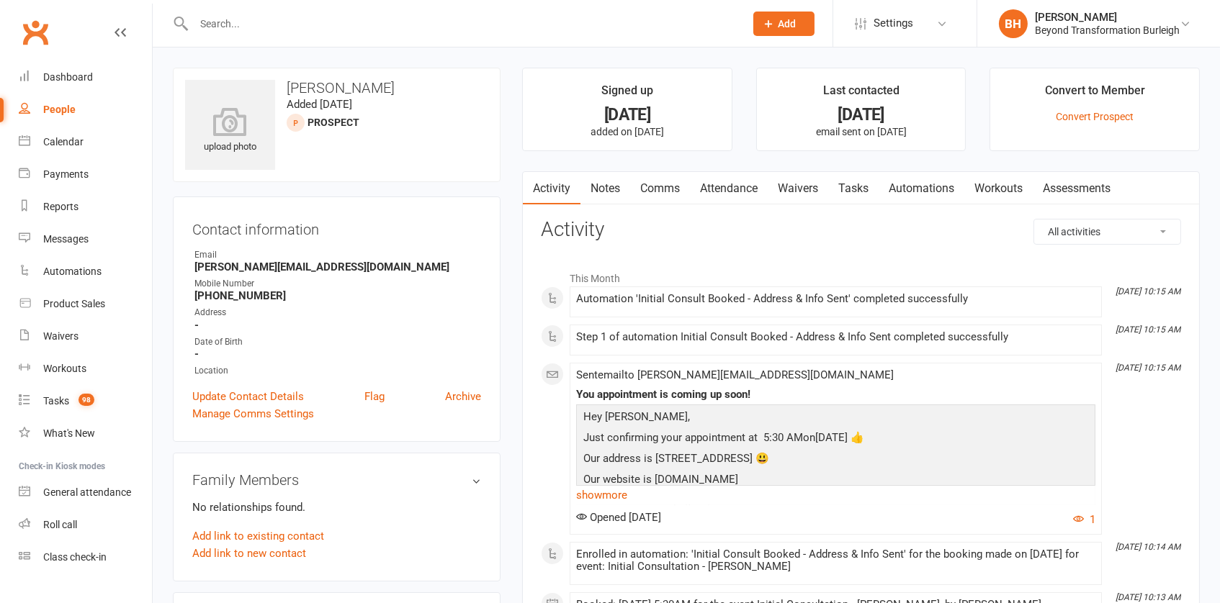
click at [618, 181] on link "Notes" at bounding box center [605, 188] width 50 height 33
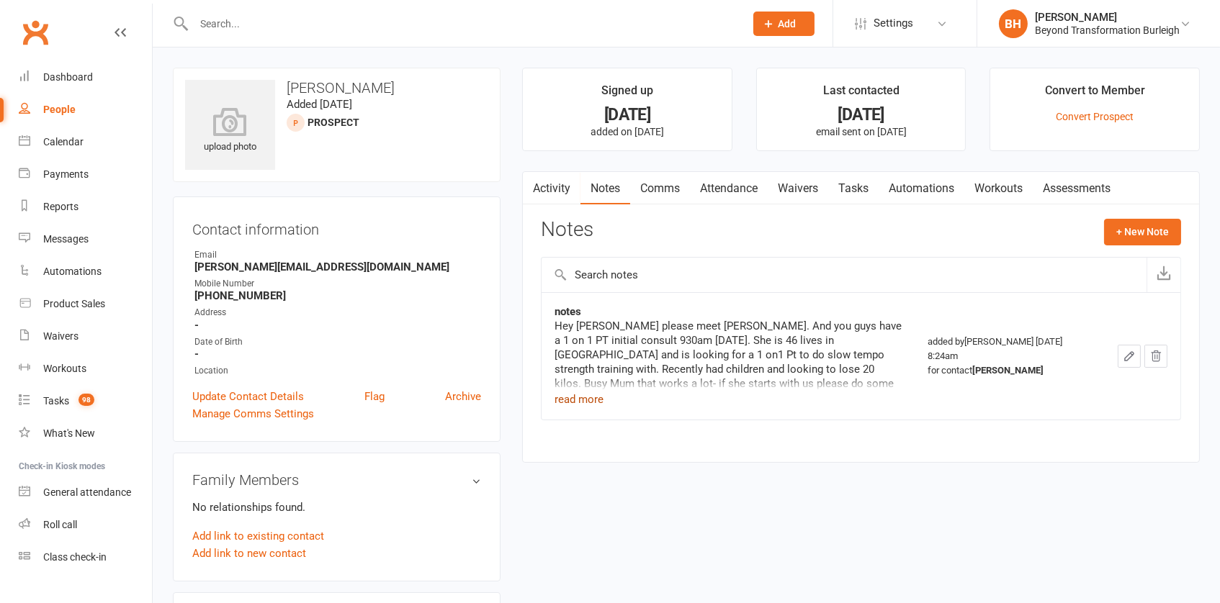
click at [587, 395] on button "read more" at bounding box center [578, 399] width 49 height 17
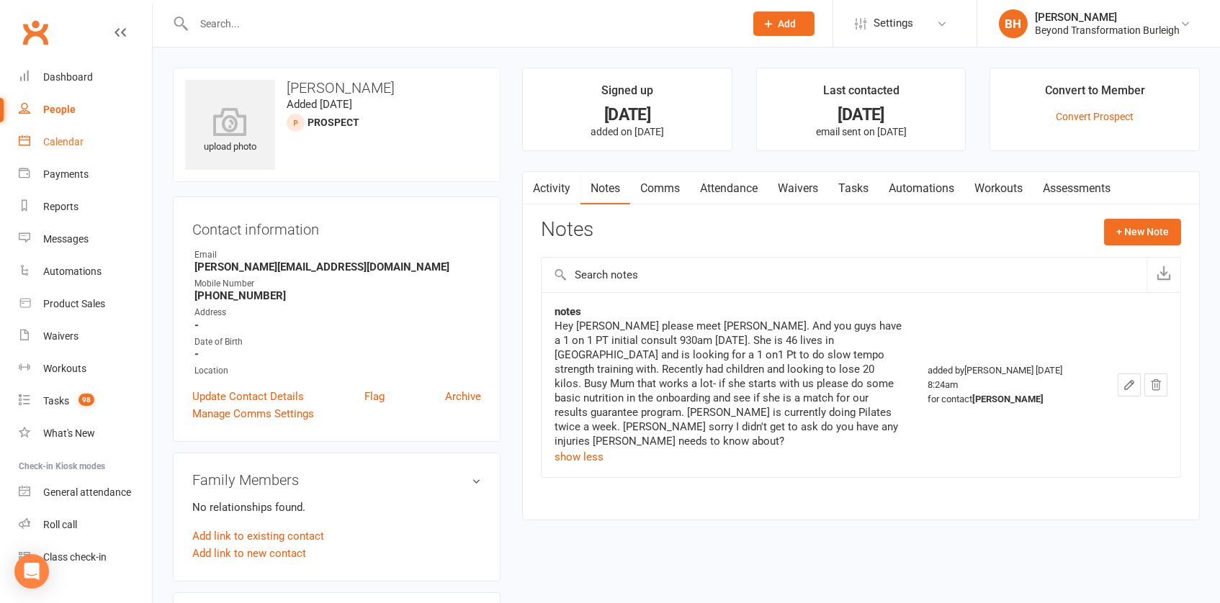
click at [50, 140] on div "Calendar" at bounding box center [63, 142] width 40 height 12
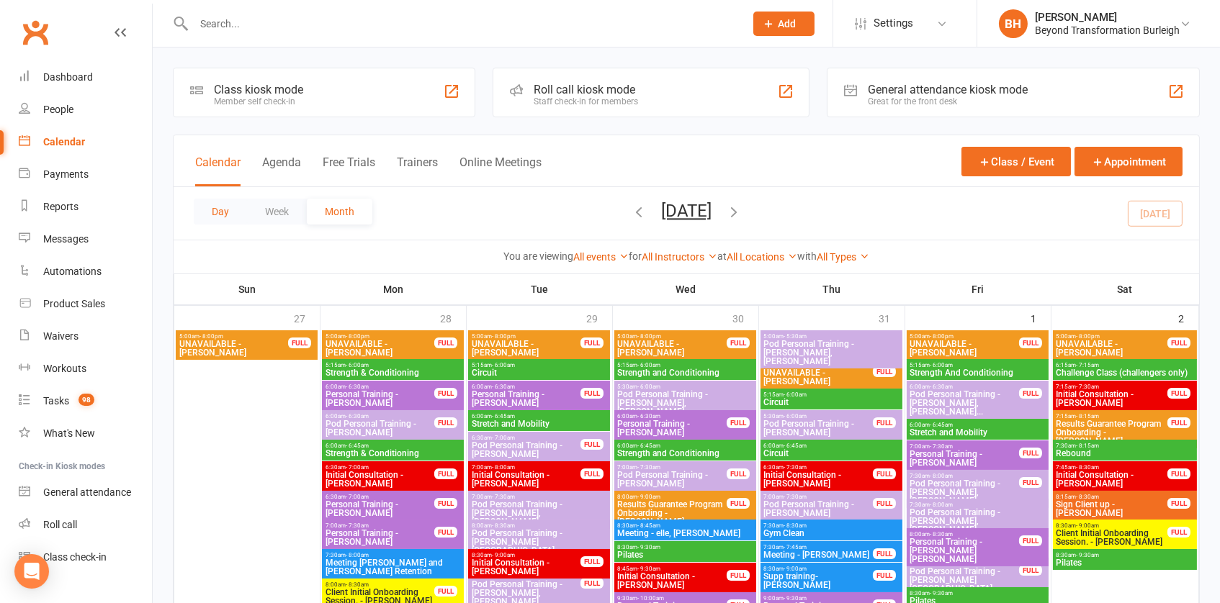
click at [222, 207] on button "Day" at bounding box center [220, 212] width 53 height 26
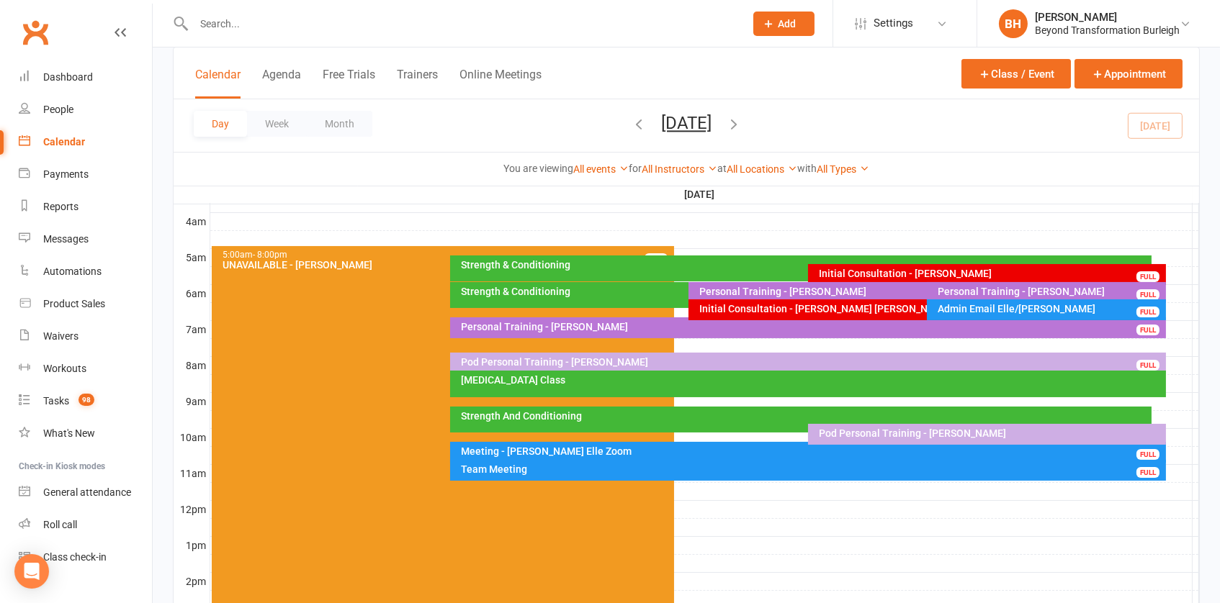
scroll to position [245, 0]
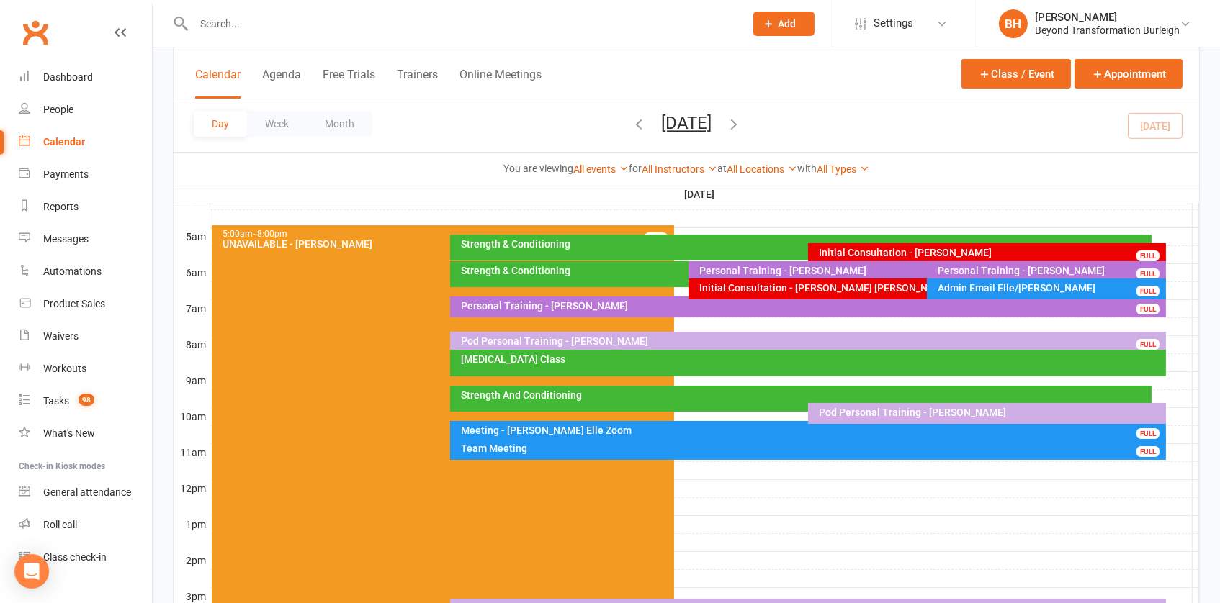
click at [971, 289] on div "Admin Email Elle/[PERSON_NAME]" at bounding box center [1049, 288] width 225 height 10
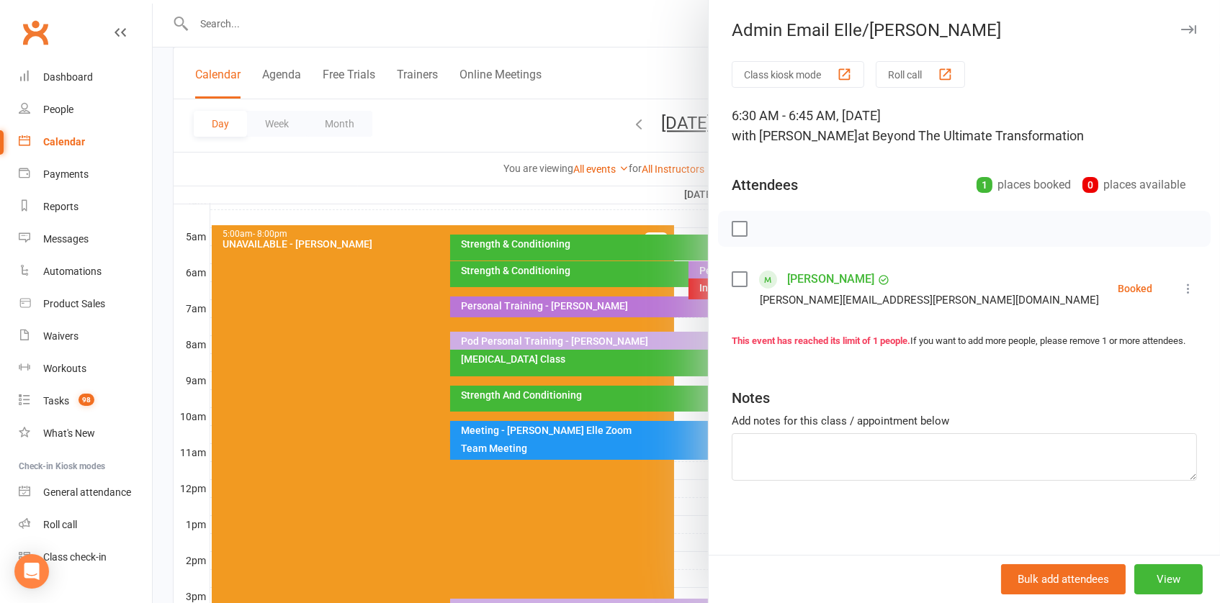
click at [601, 222] on div at bounding box center [686, 301] width 1067 height 603
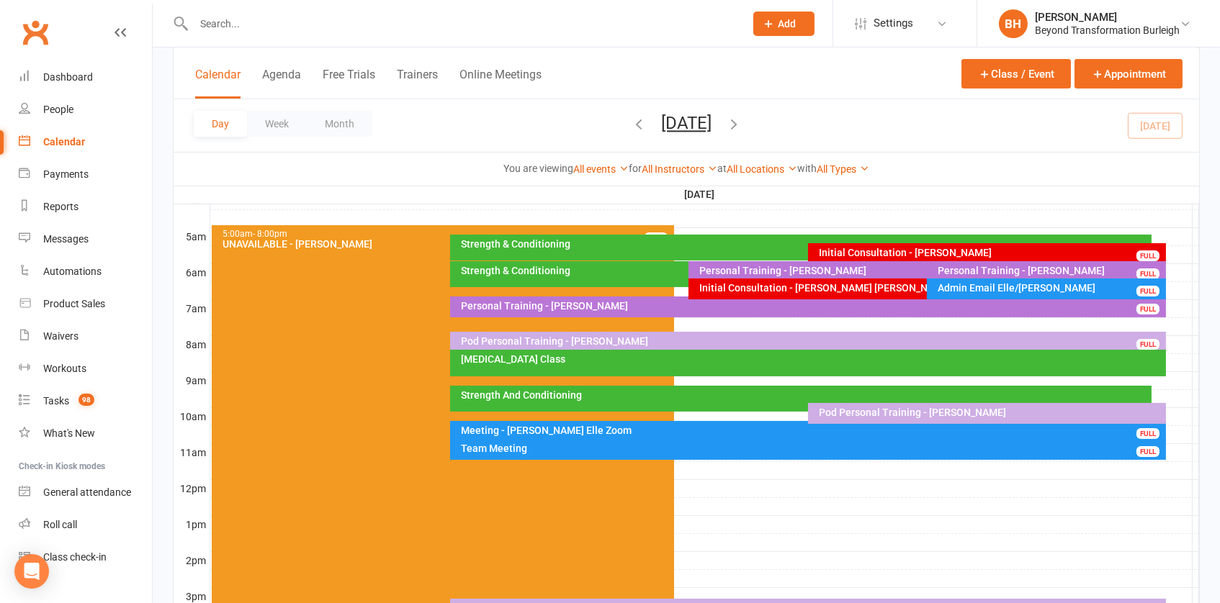
click at [721, 306] on div "Personal Training - [PERSON_NAME]" at bounding box center [811, 306] width 703 height 10
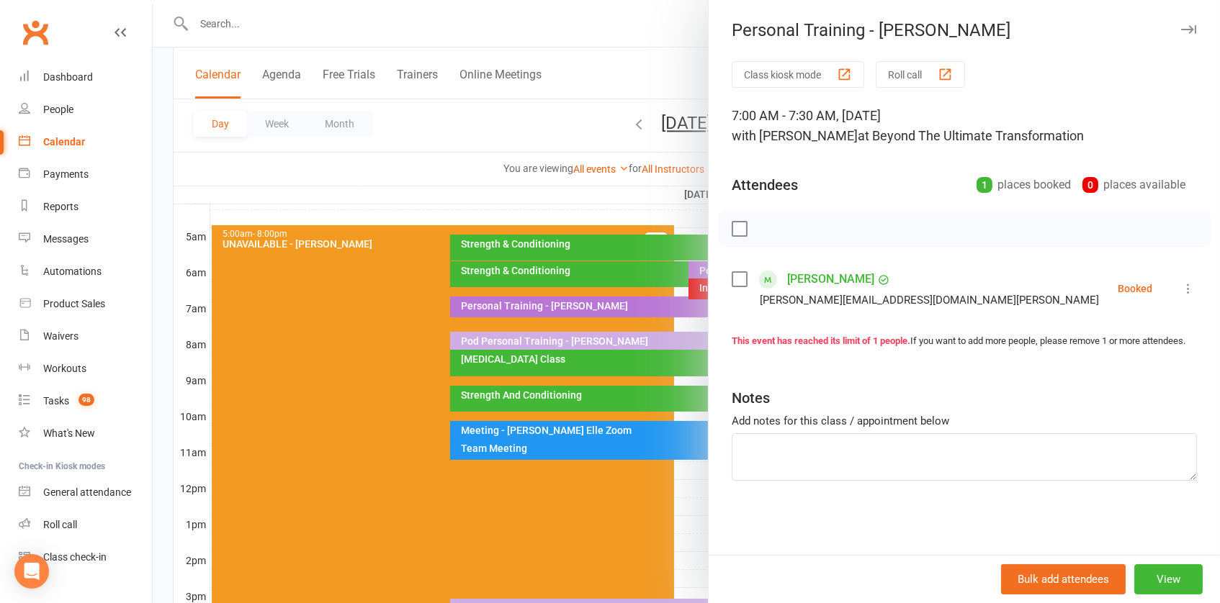
click at [613, 287] on div at bounding box center [686, 301] width 1067 height 603
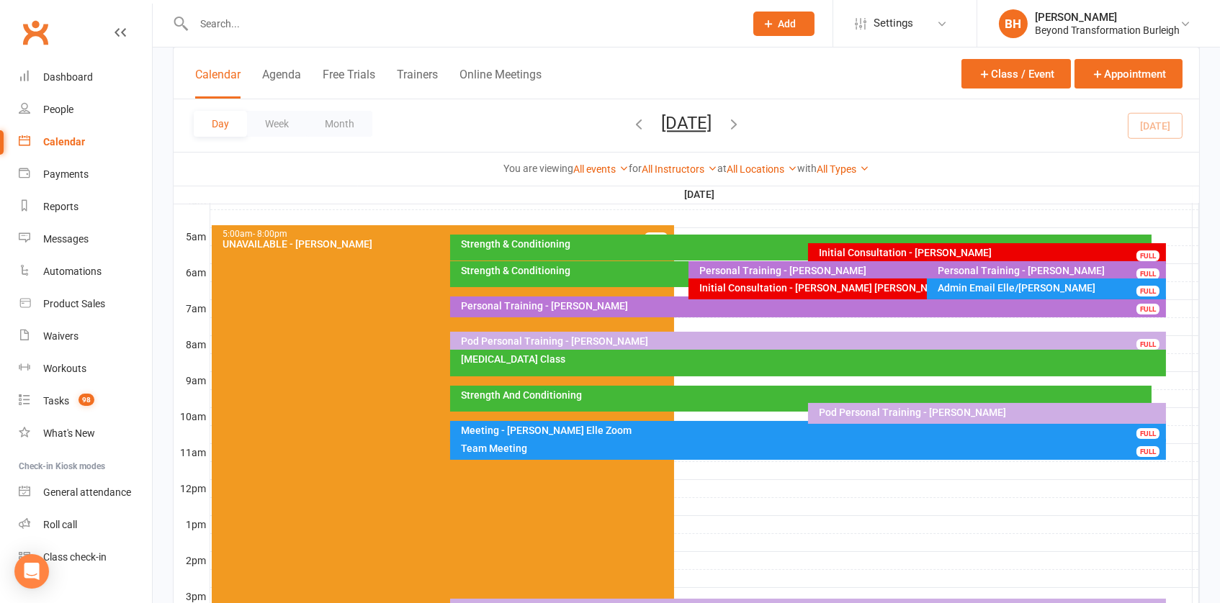
click at [615, 338] on div "Pod Personal Training - [PERSON_NAME]" at bounding box center [811, 341] width 703 height 10
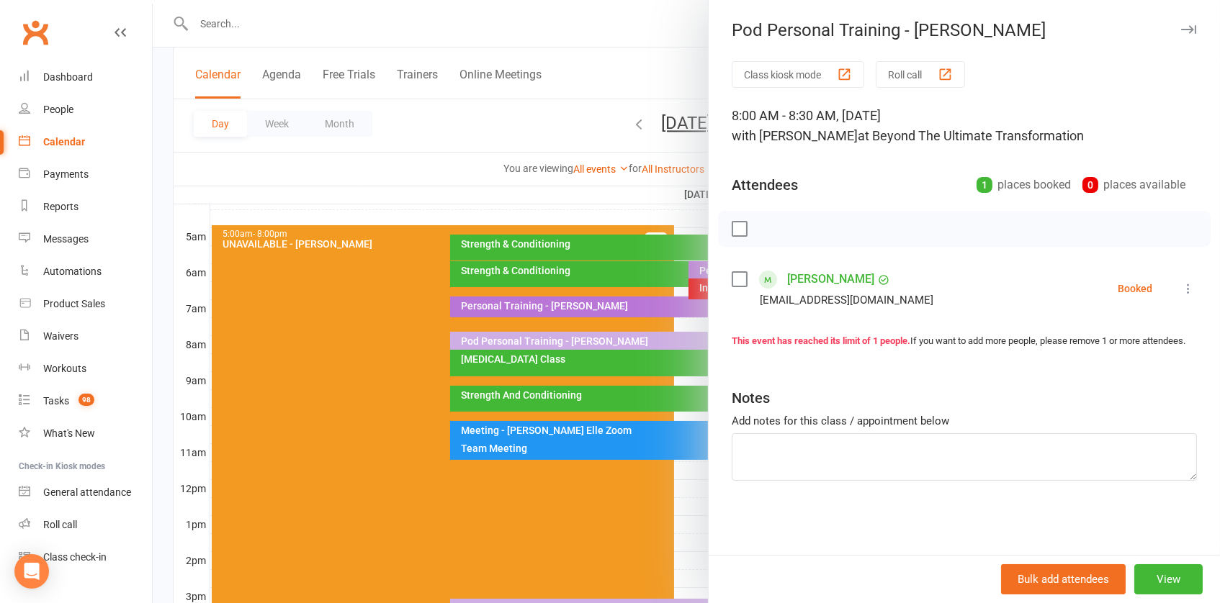
click at [615, 338] on div at bounding box center [686, 301] width 1067 height 603
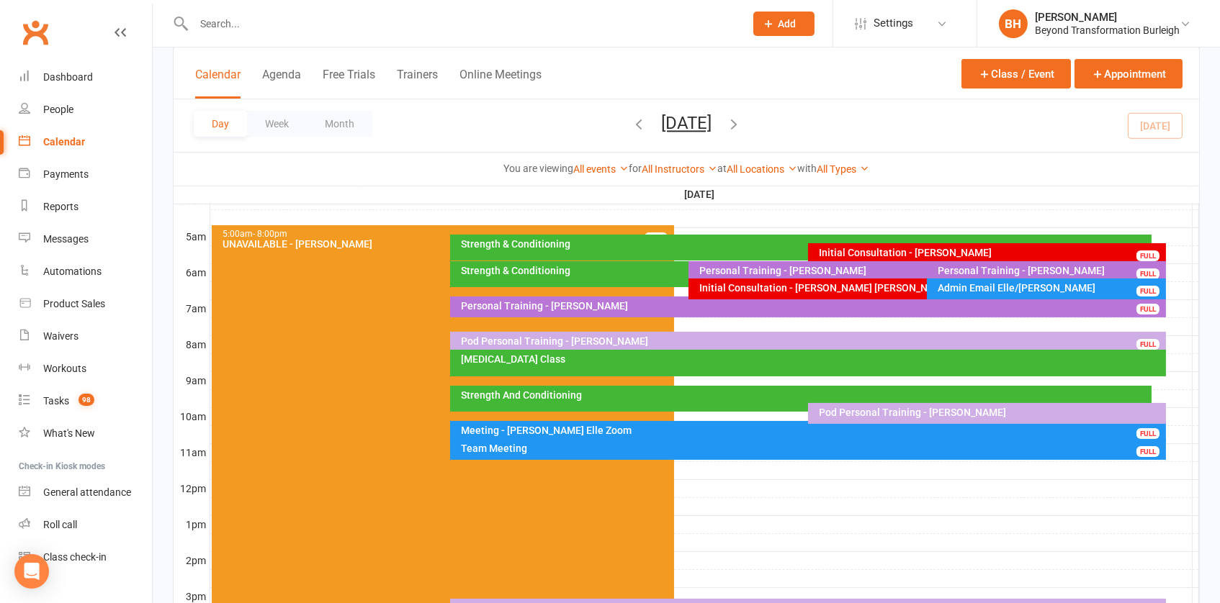
click at [947, 410] on div "Pod Personal Training - [PERSON_NAME]" at bounding box center [990, 413] width 345 height 10
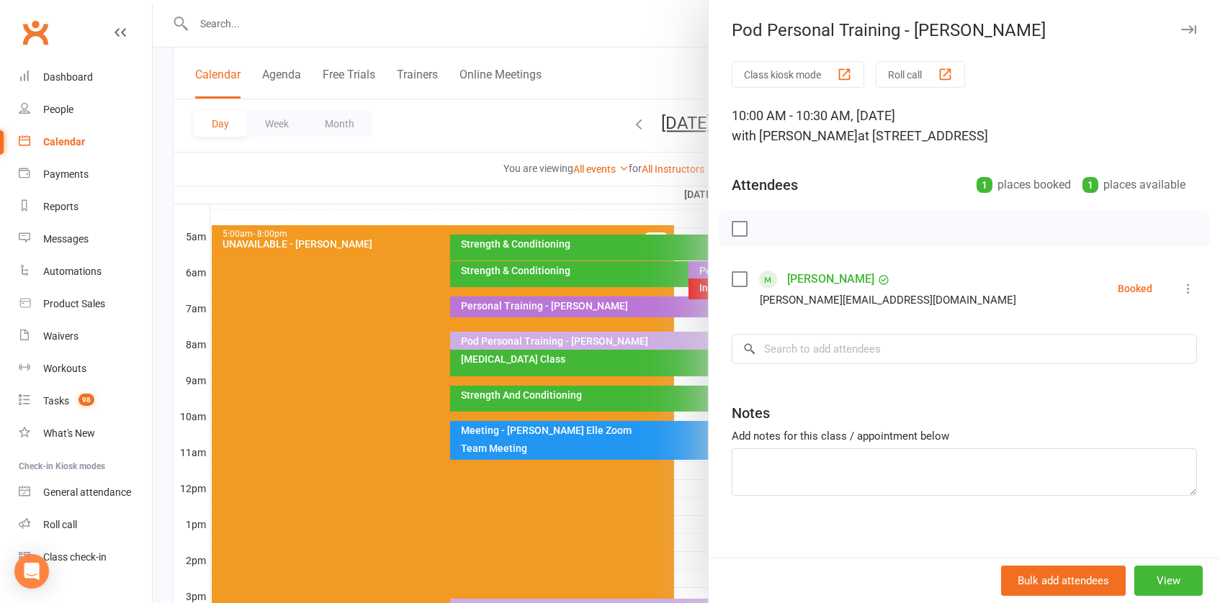
click at [613, 366] on div at bounding box center [686, 301] width 1067 height 603
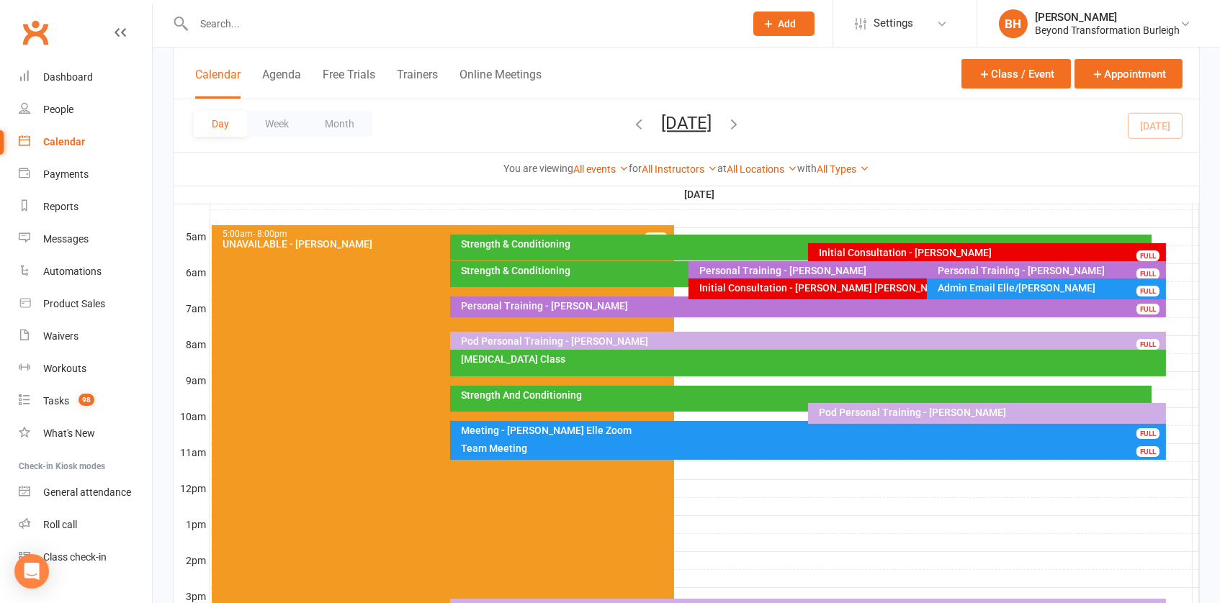
click at [689, 386] on div "Strength And Conditioning" at bounding box center [800, 399] width 701 height 26
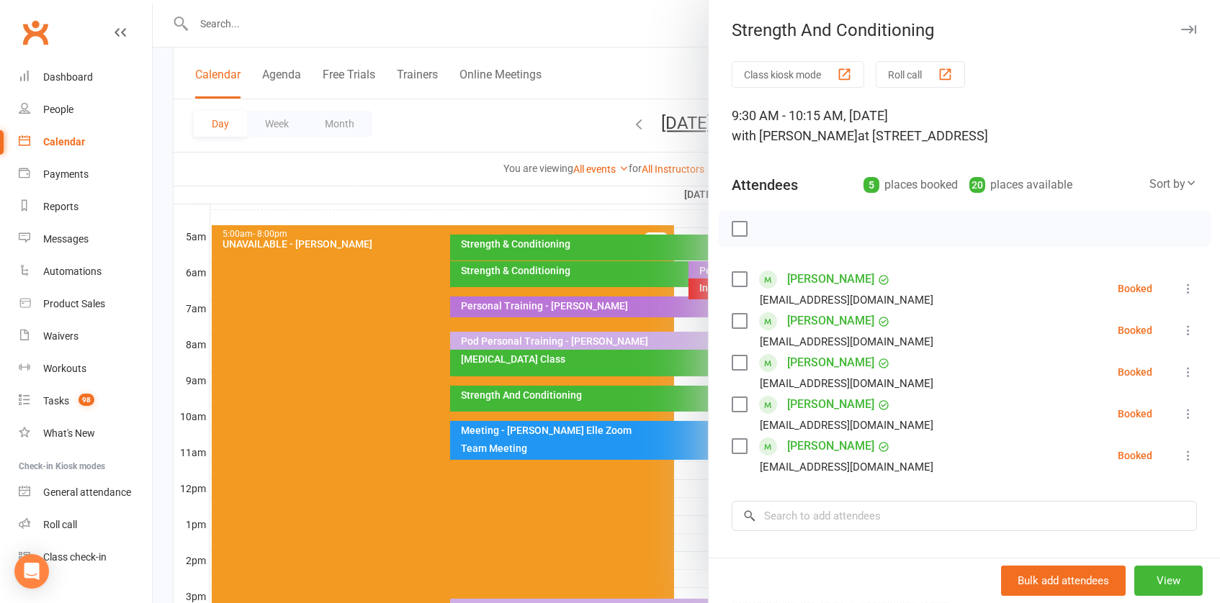
click at [644, 387] on div at bounding box center [686, 301] width 1067 height 603
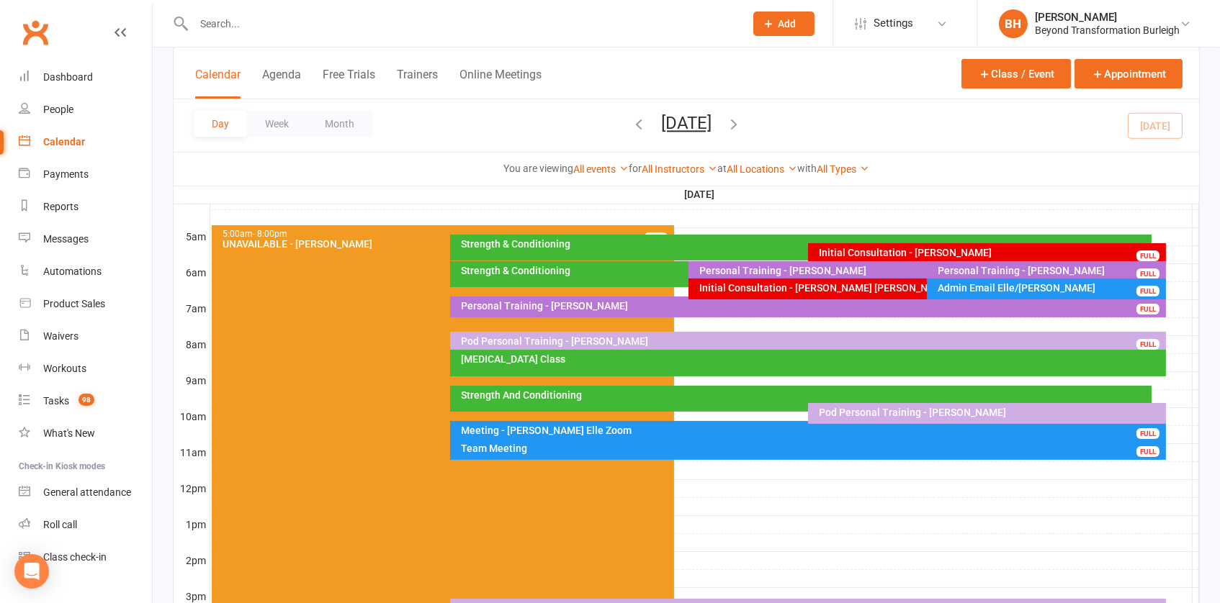
click at [781, 391] on div "Strength And Conditioning" at bounding box center [804, 395] width 688 height 10
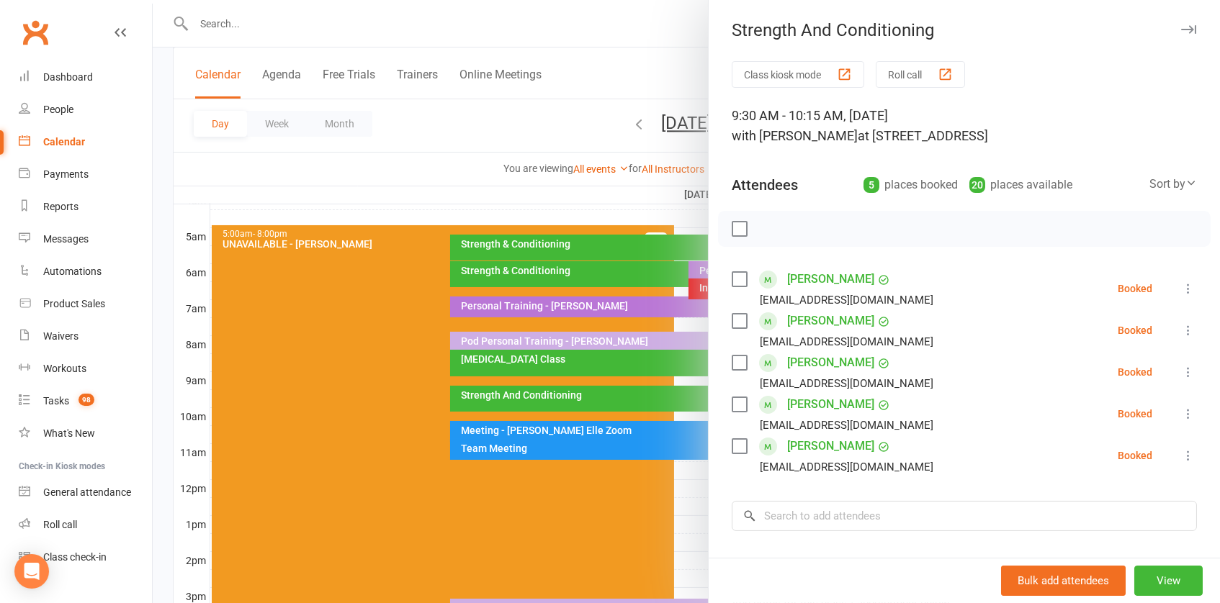
click at [616, 348] on div at bounding box center [686, 301] width 1067 height 603
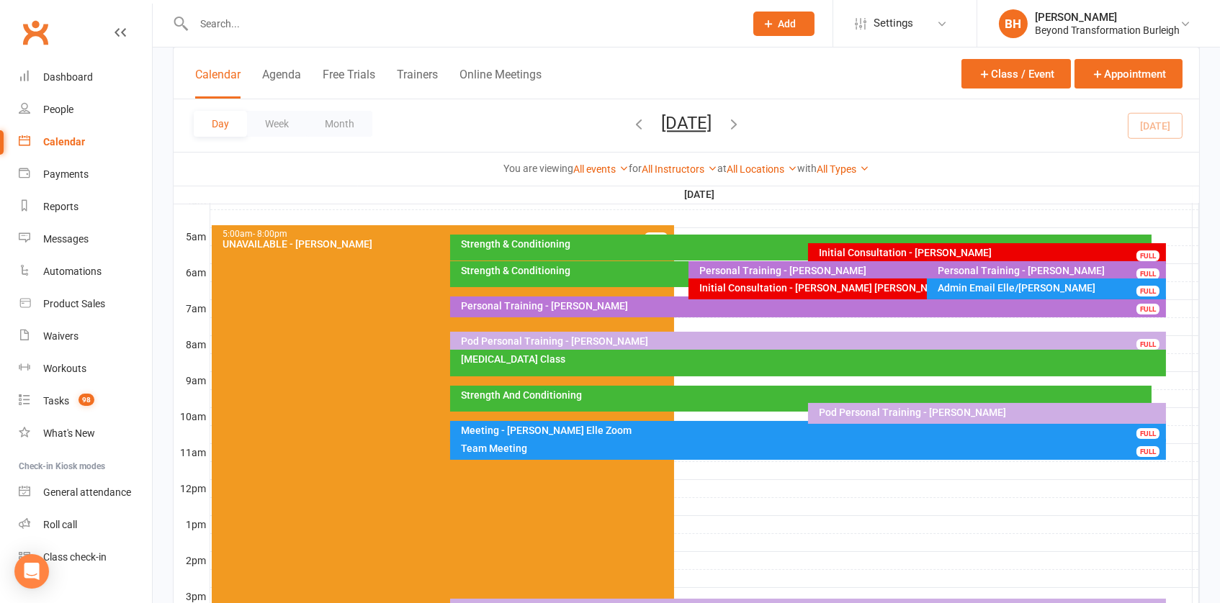
click at [620, 357] on div "[MEDICAL_DATA] Class" at bounding box center [811, 359] width 703 height 10
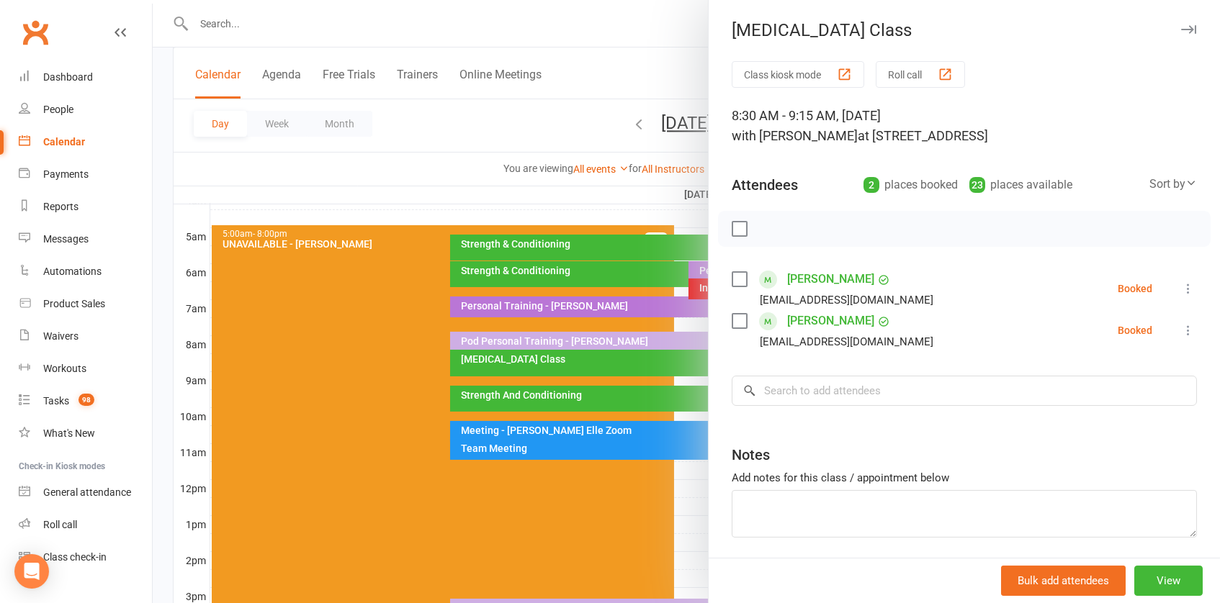
click at [567, 343] on div at bounding box center [686, 301] width 1067 height 603
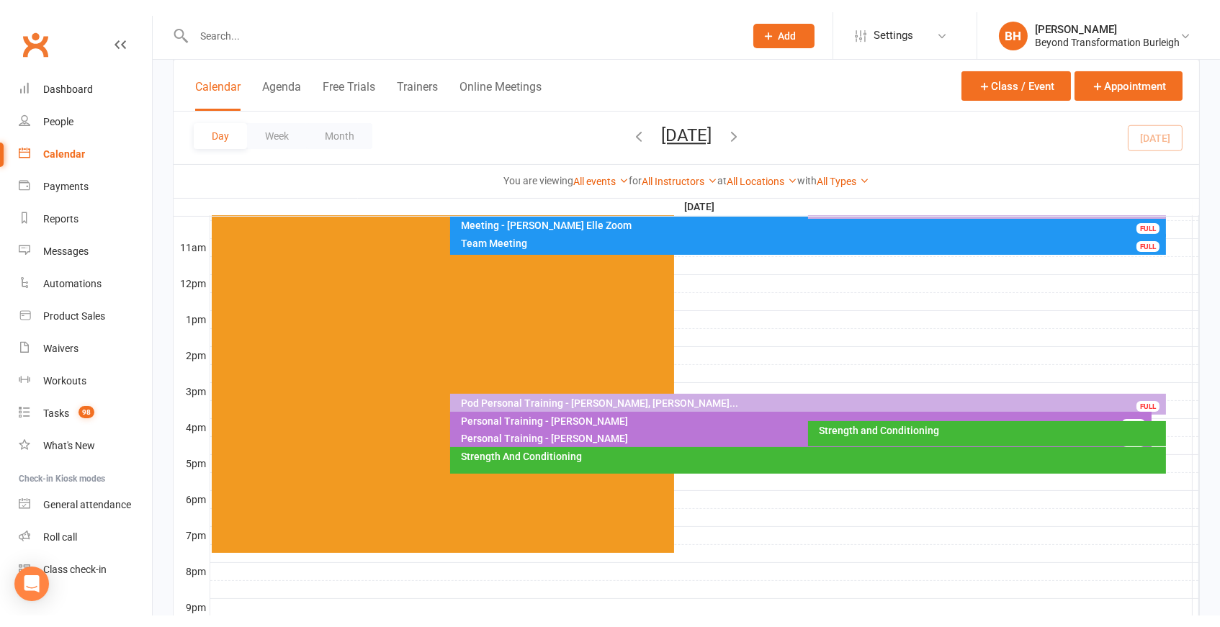
scroll to position [462, 0]
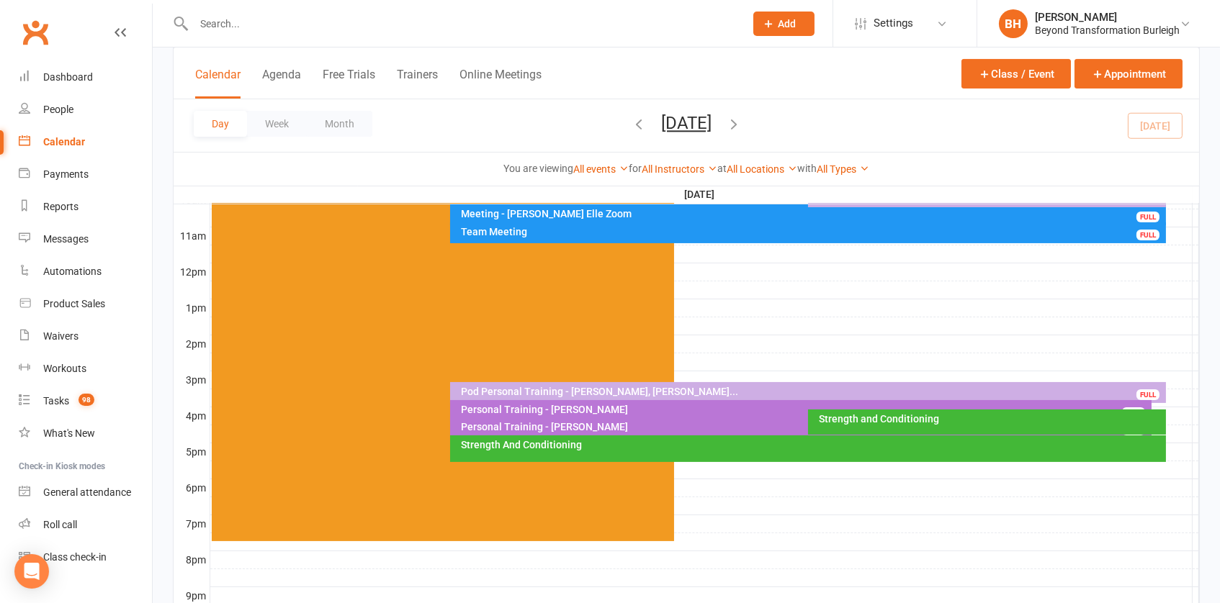
click at [857, 417] on div "Strength and Conditioning" at bounding box center [990, 419] width 345 height 10
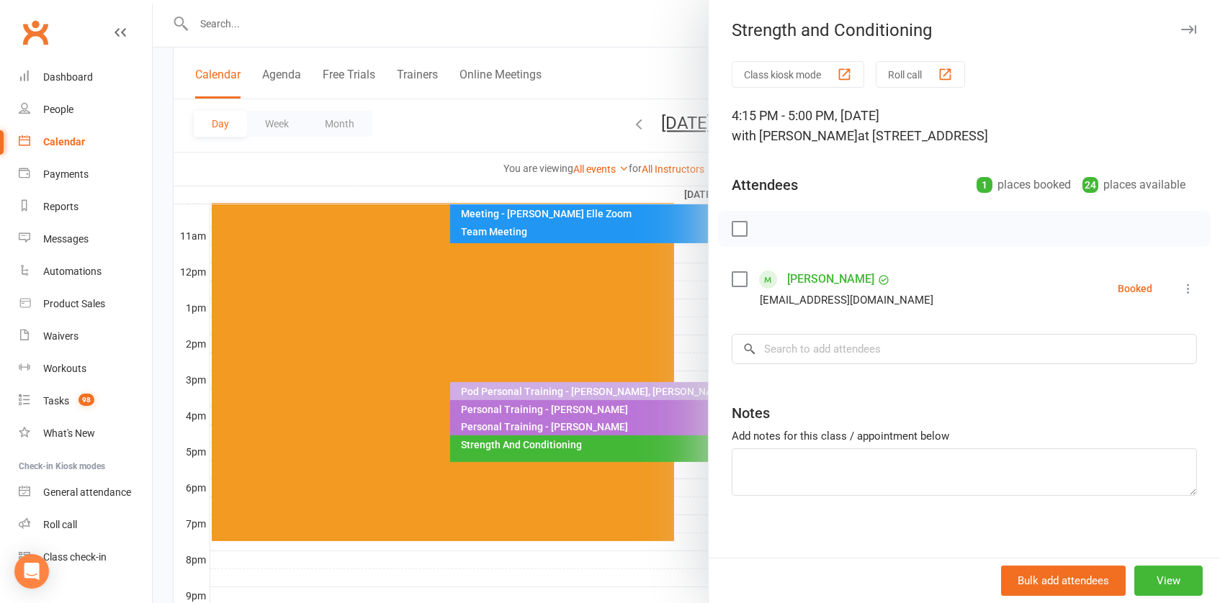
click at [583, 431] on div at bounding box center [686, 301] width 1067 height 603
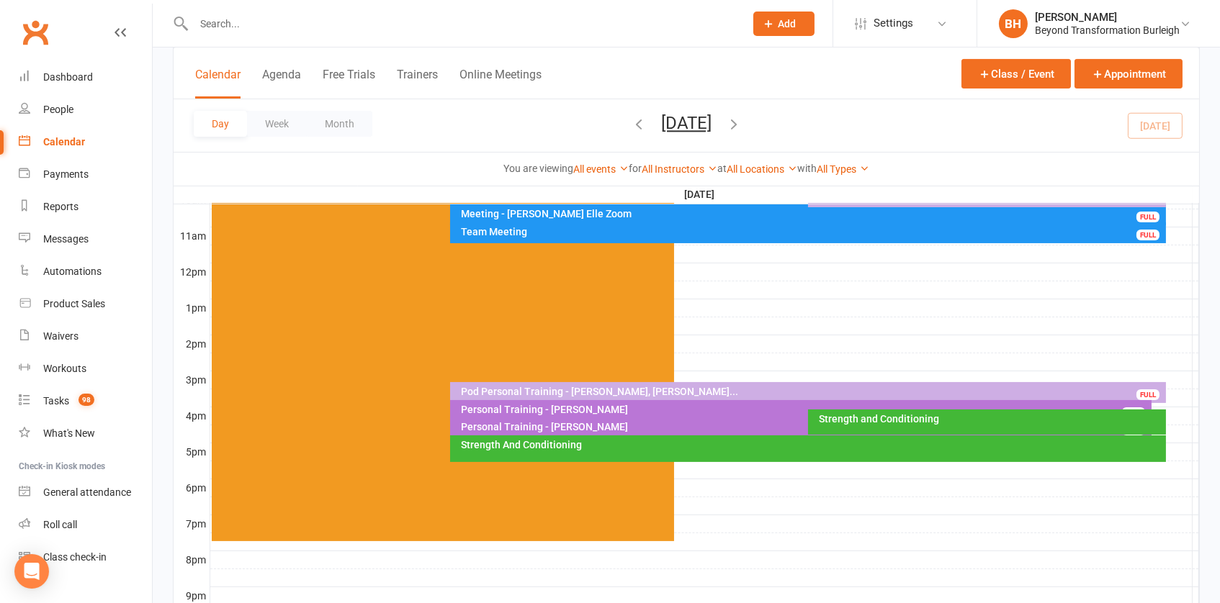
click at [593, 443] on div "Strength And Conditioning" at bounding box center [811, 445] width 703 height 10
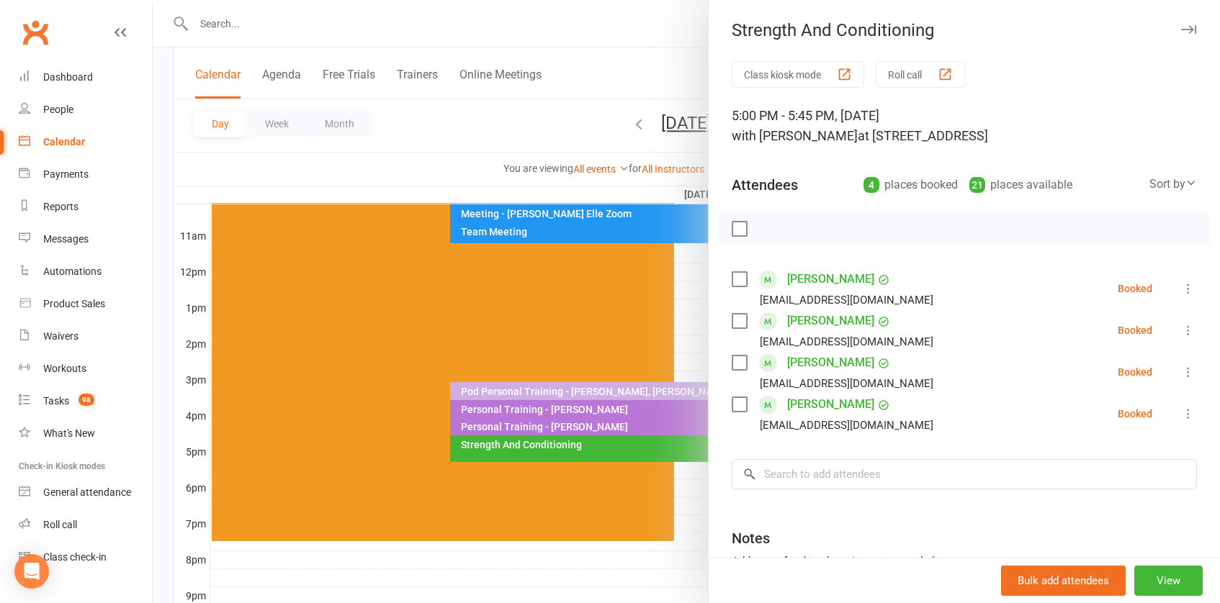
click at [593, 443] on div at bounding box center [686, 301] width 1067 height 603
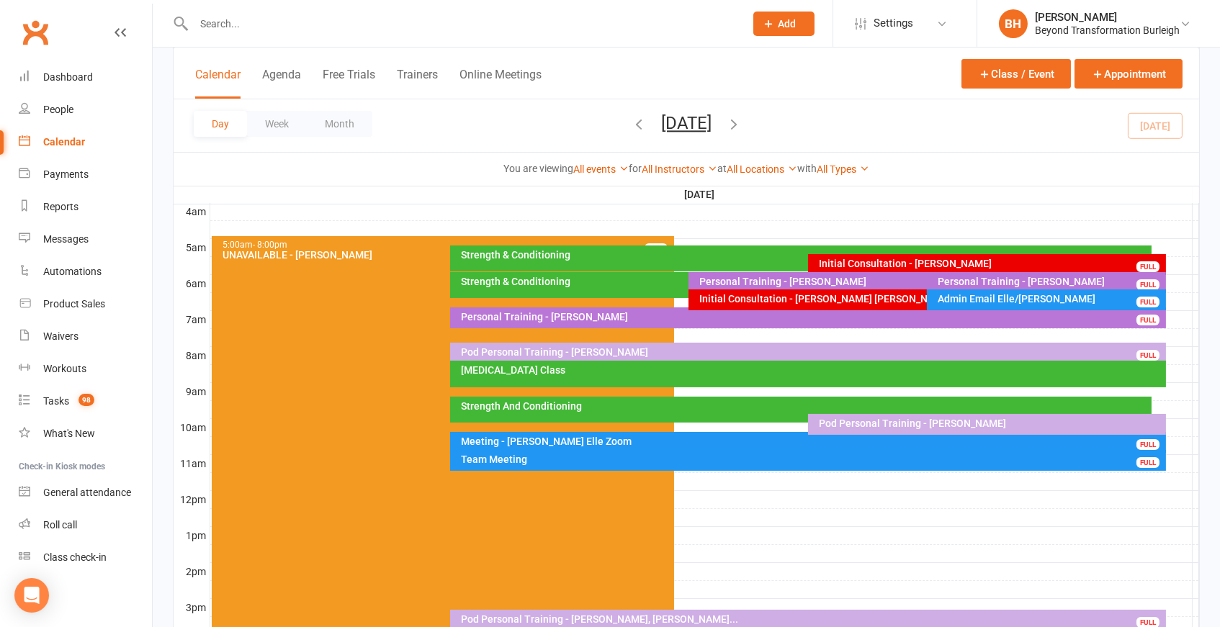
scroll to position [234, 0]
click at [824, 294] on div "Initial Consultation - [PERSON_NAME] [PERSON_NAME]" at bounding box center [923, 299] width 450 height 10
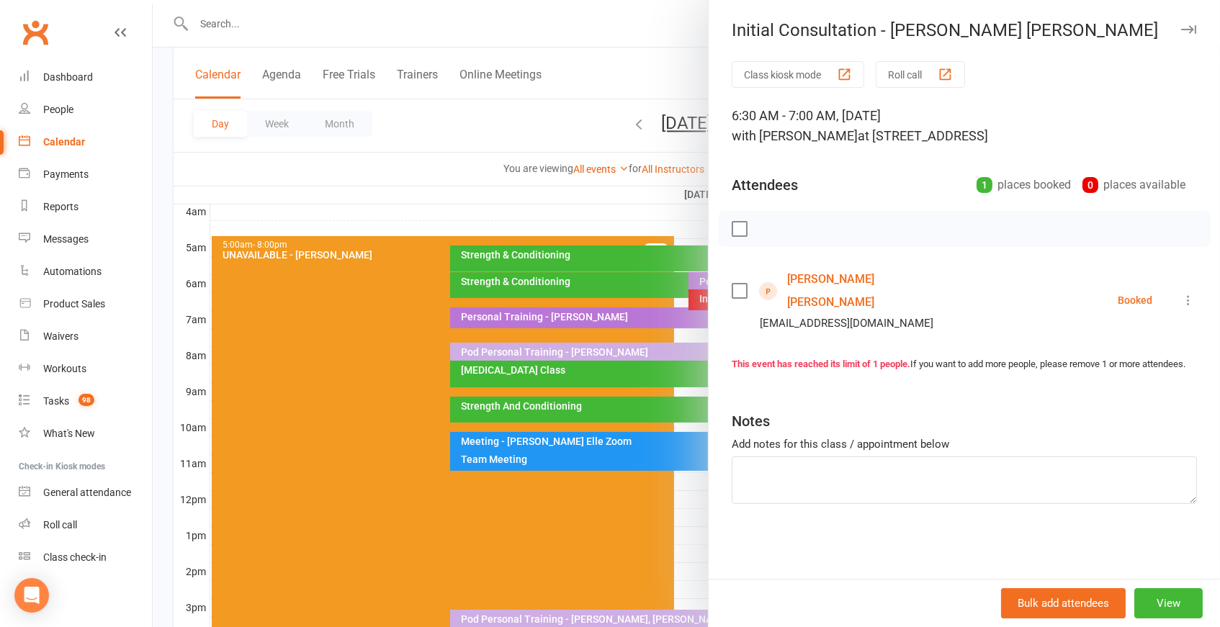
click at [813, 284] on link "[PERSON_NAME] [PERSON_NAME]" at bounding box center [870, 291] width 166 height 46
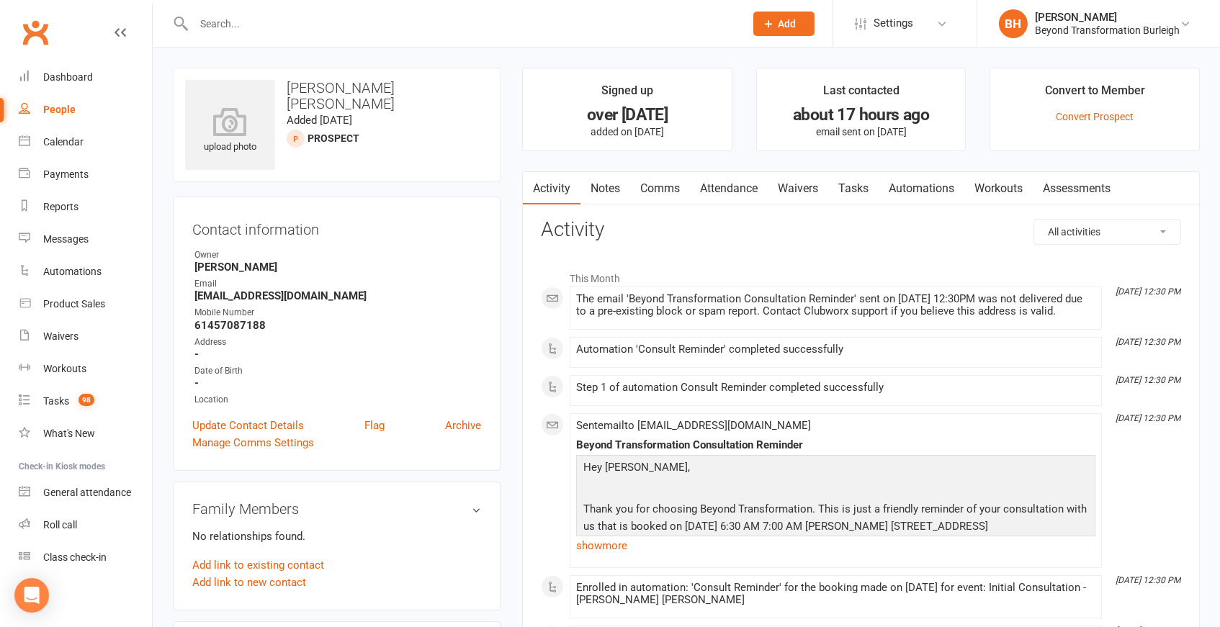
click at [732, 180] on link "Attendance" at bounding box center [729, 188] width 78 height 33
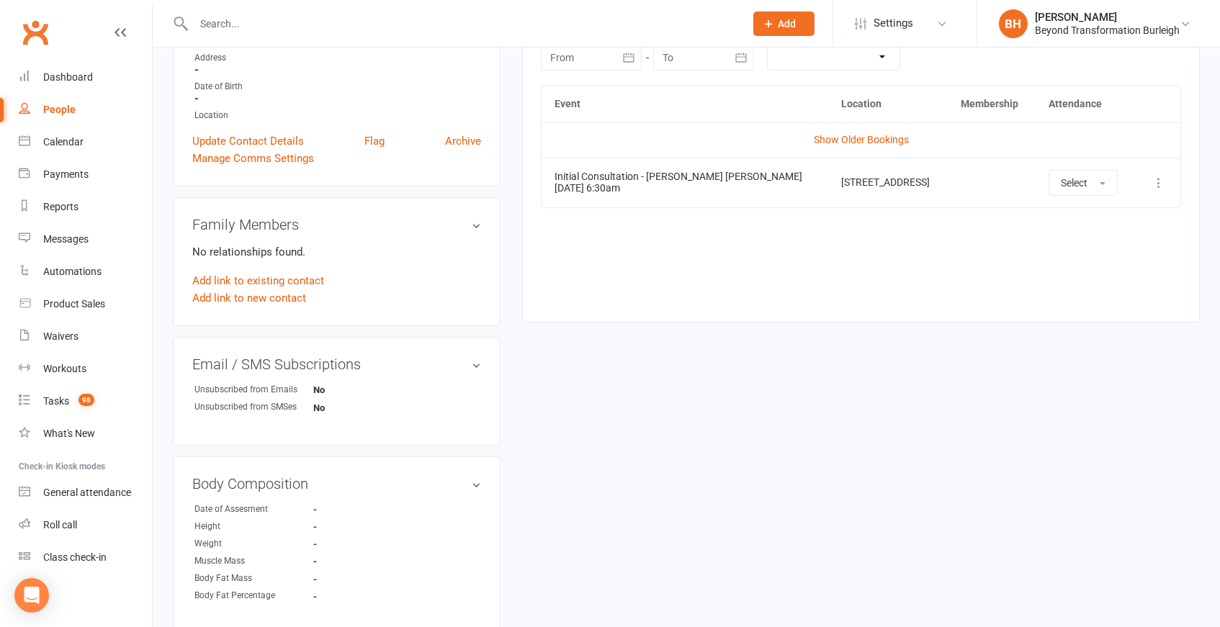
scroll to position [293, 0]
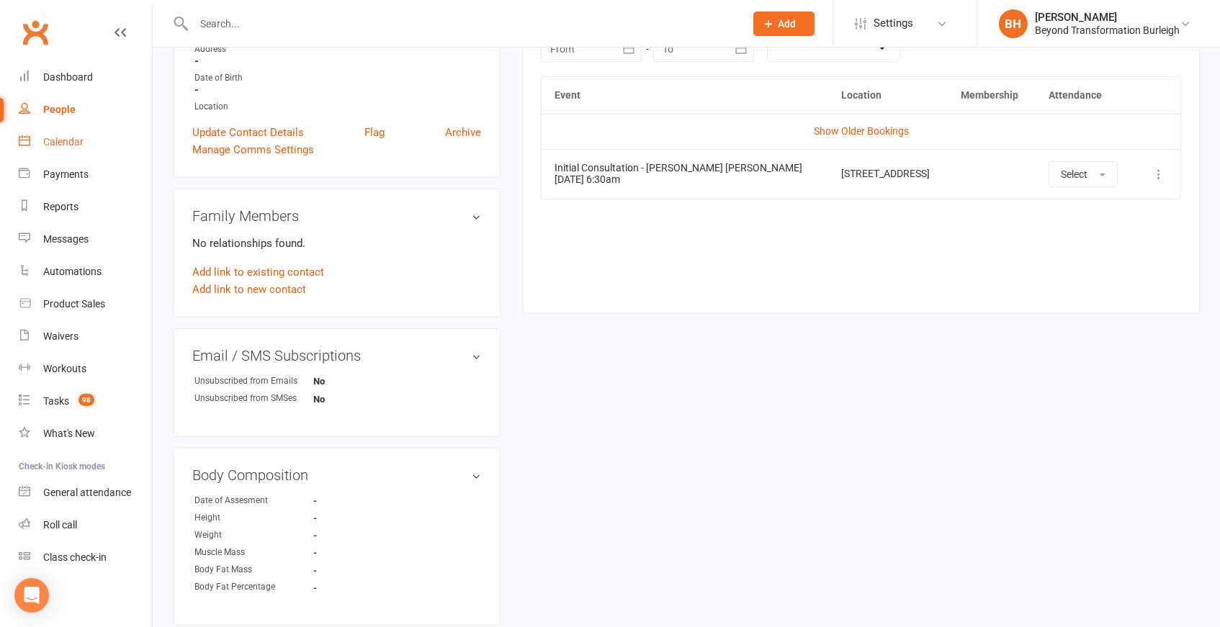
click at [71, 141] on div "Calendar" at bounding box center [63, 142] width 40 height 12
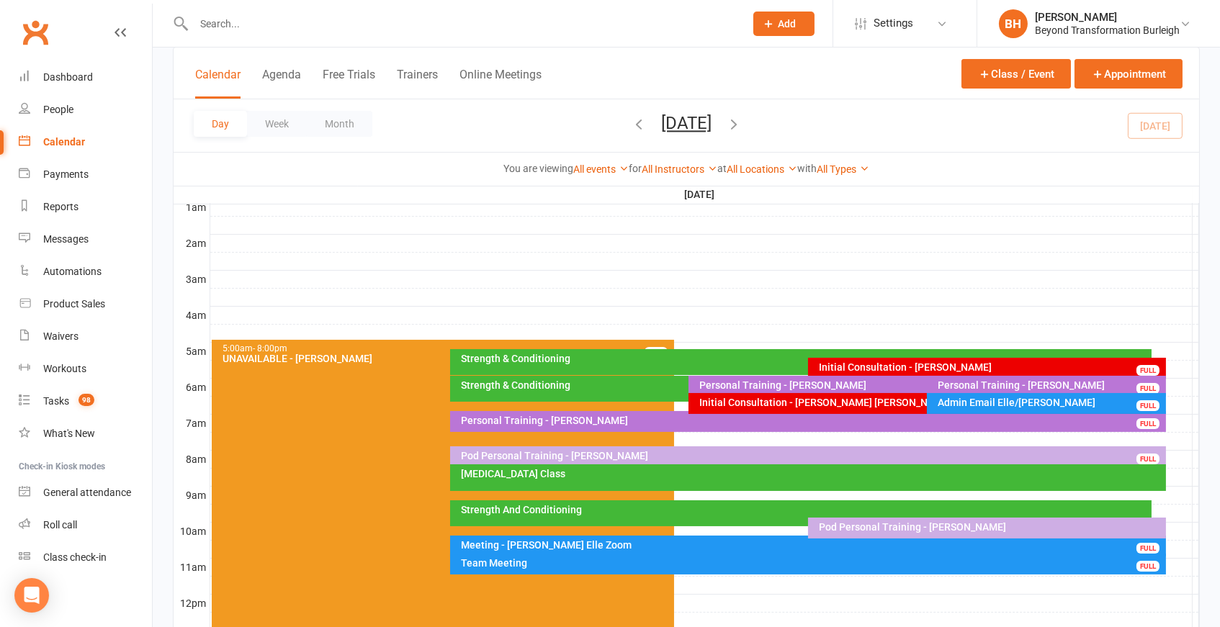
scroll to position [141, 0]
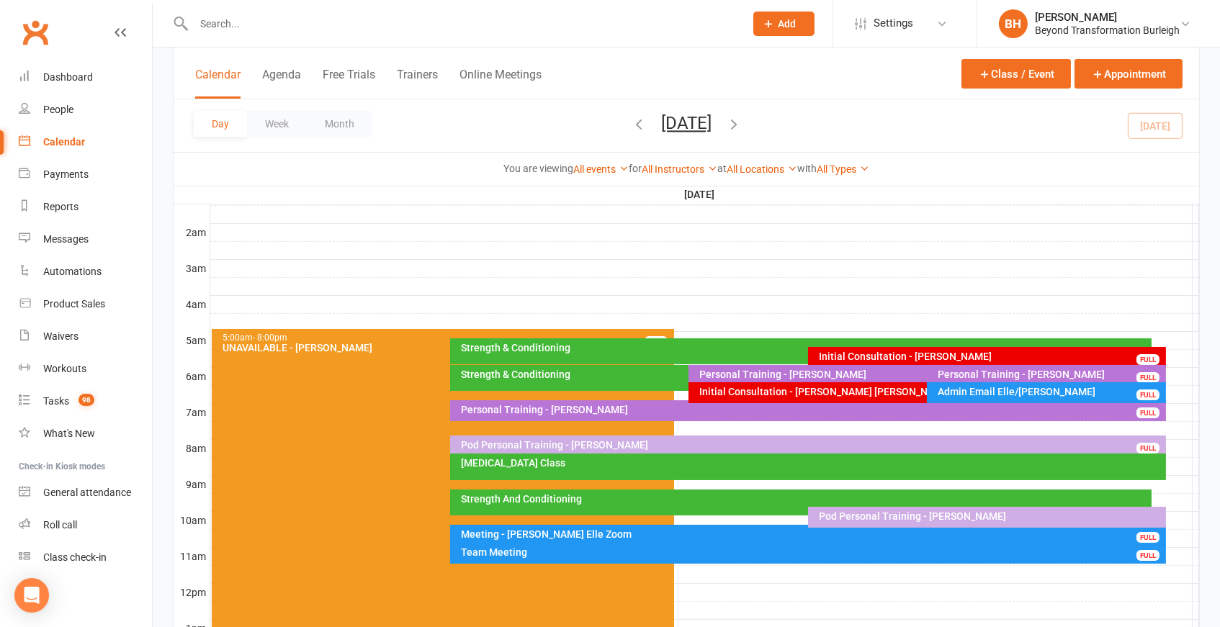
click at [616, 378] on div "Strength & Conditioning" at bounding box center [681, 378] width 463 height 26
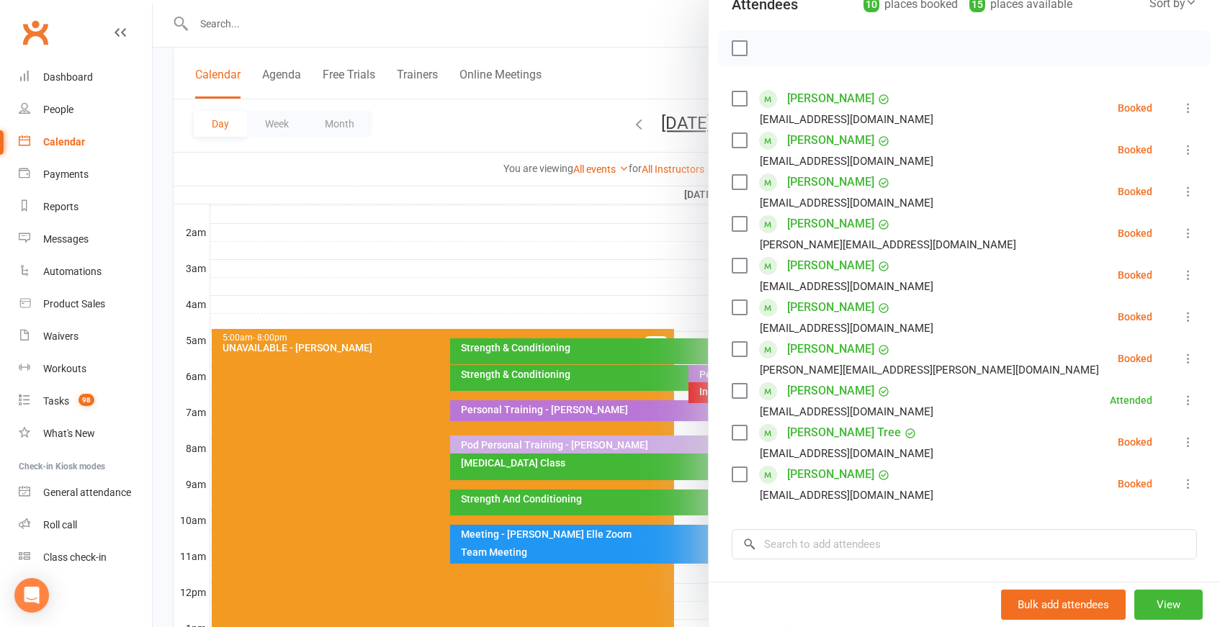
scroll to position [194, 0]
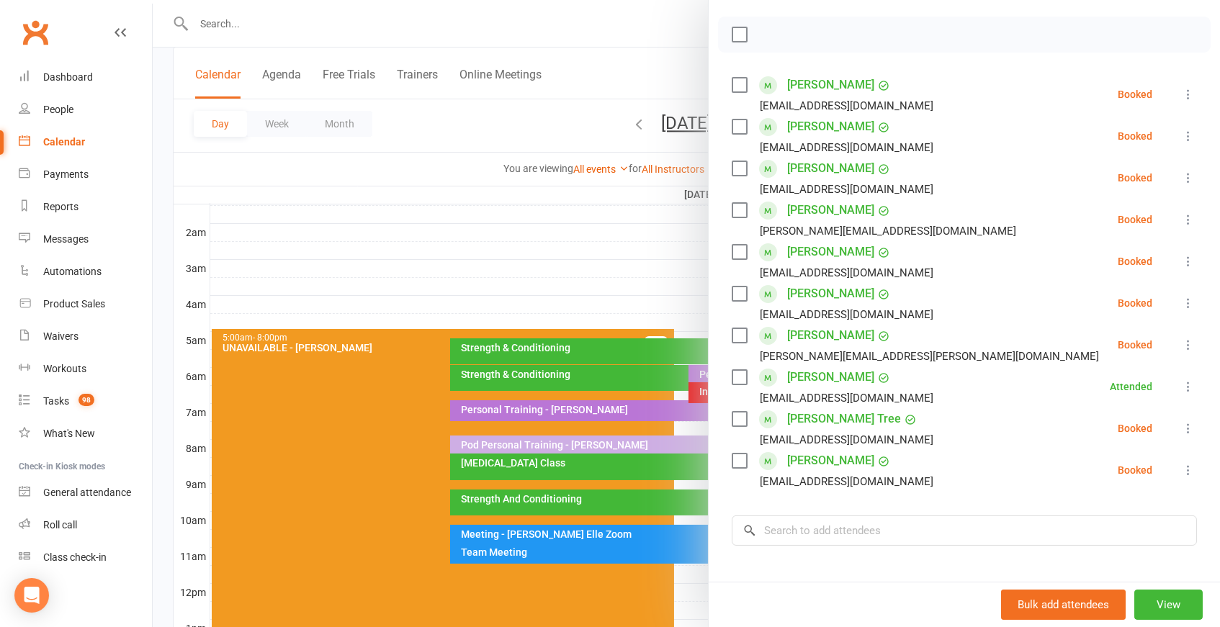
click at [549, 373] on div at bounding box center [686, 313] width 1067 height 627
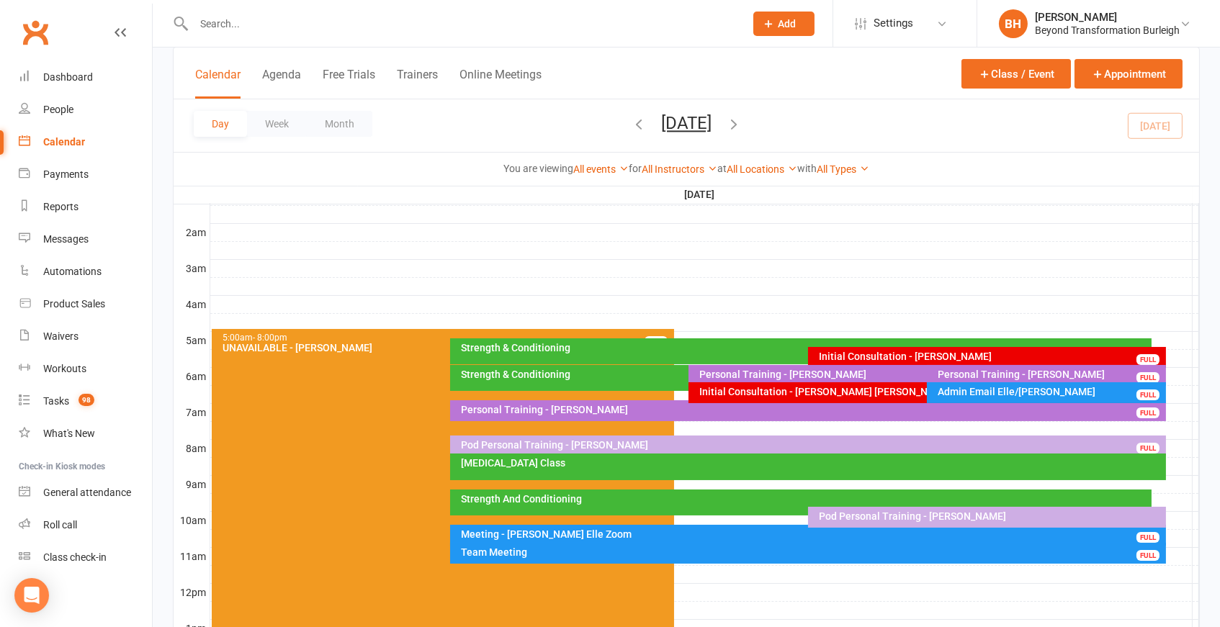
click at [595, 340] on div "Strength & Conditioning" at bounding box center [800, 351] width 701 height 26
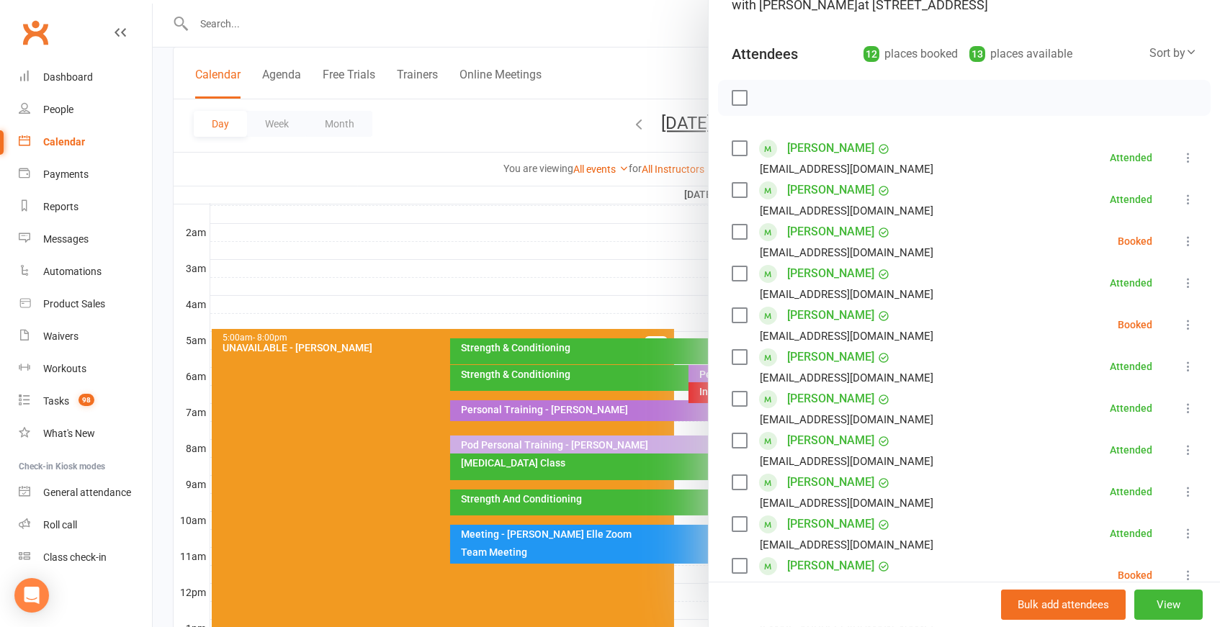
scroll to position [132, 0]
click at [1186, 233] on icon at bounding box center [1188, 240] width 14 height 14
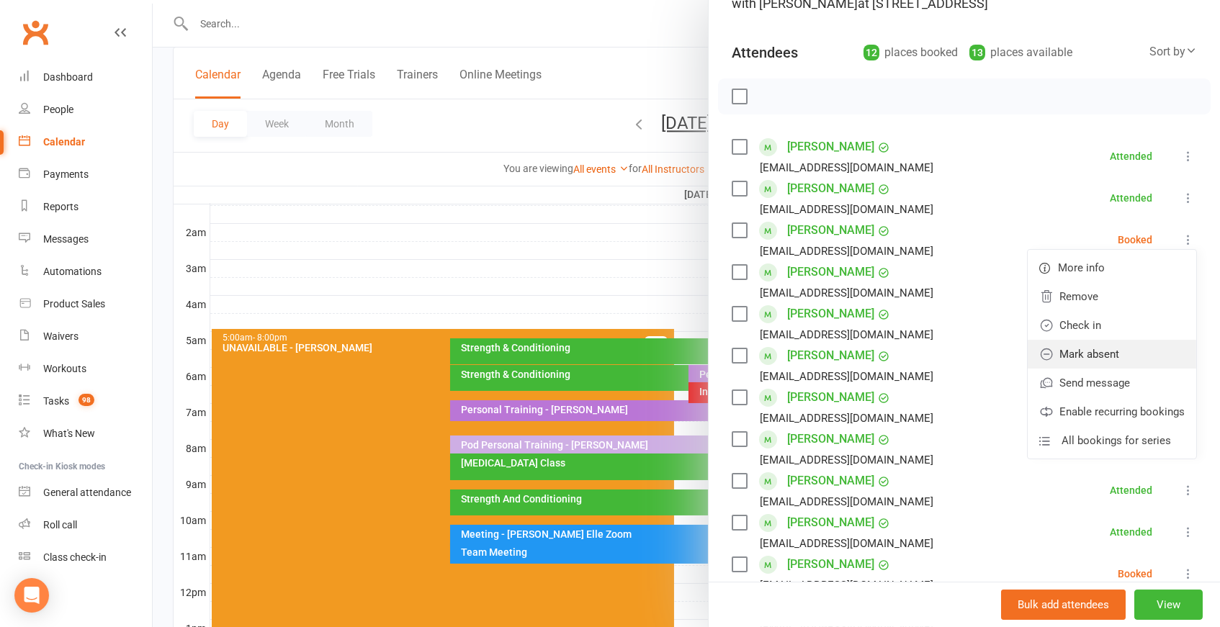
click at [1099, 342] on link "Mark absent" at bounding box center [1111, 354] width 168 height 29
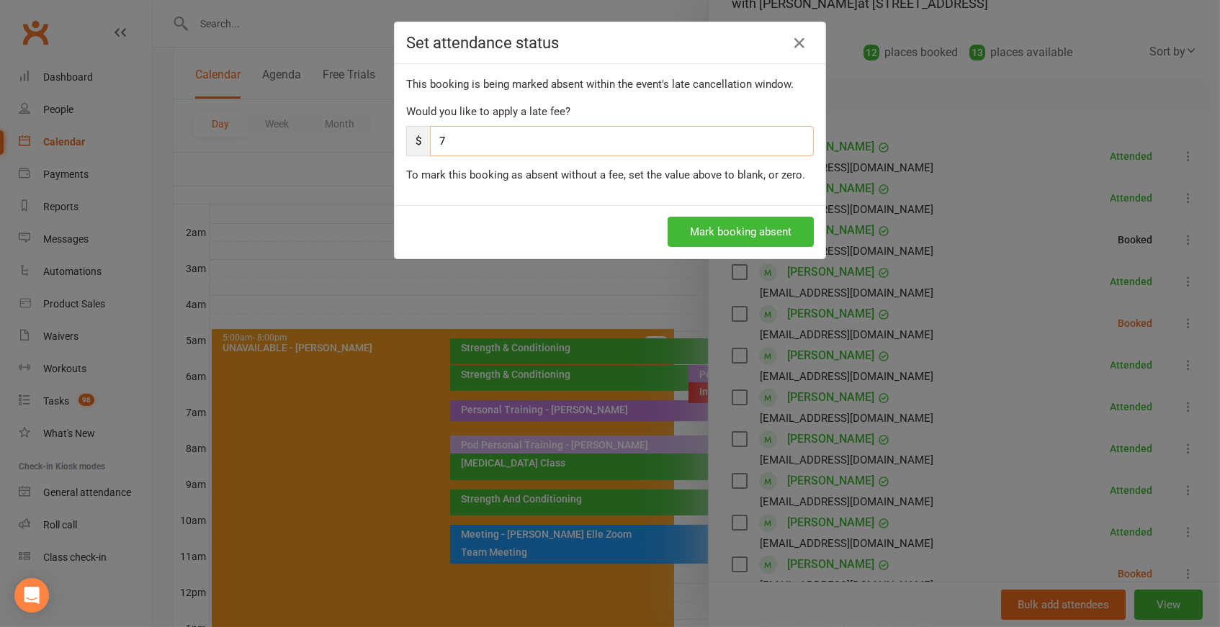
drag, startPoint x: 484, startPoint y: 131, endPoint x: 413, endPoint y: 135, distance: 70.7
click at [413, 135] on div "$ 7" at bounding box center [610, 141] width 408 height 30
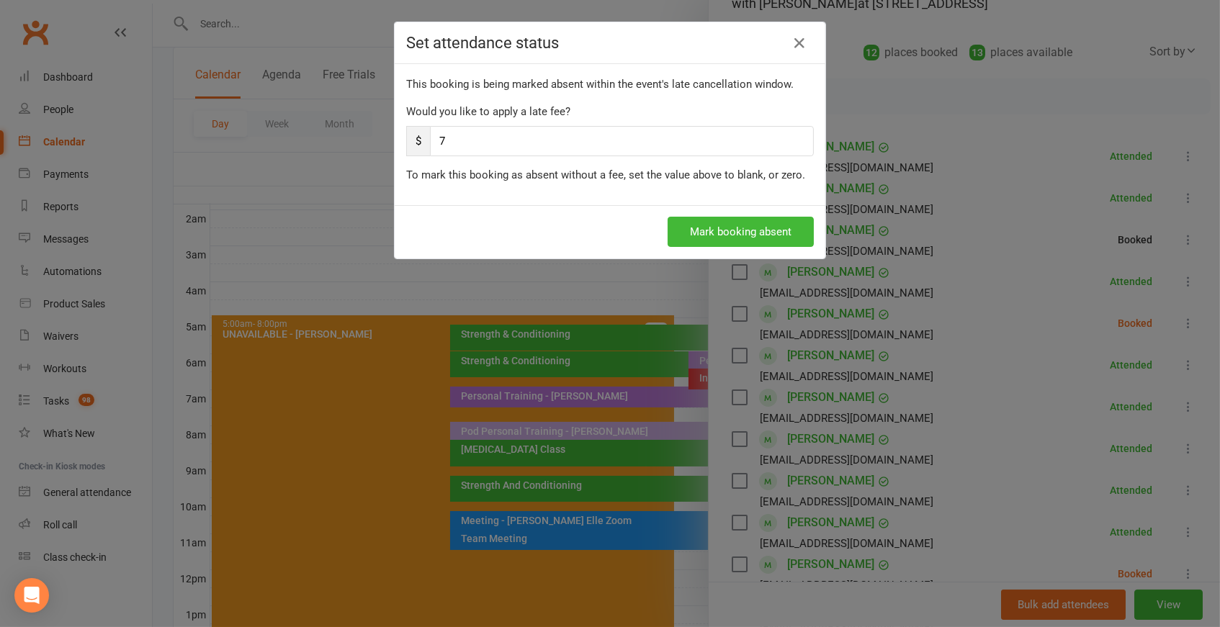
scroll to position [159, 0]
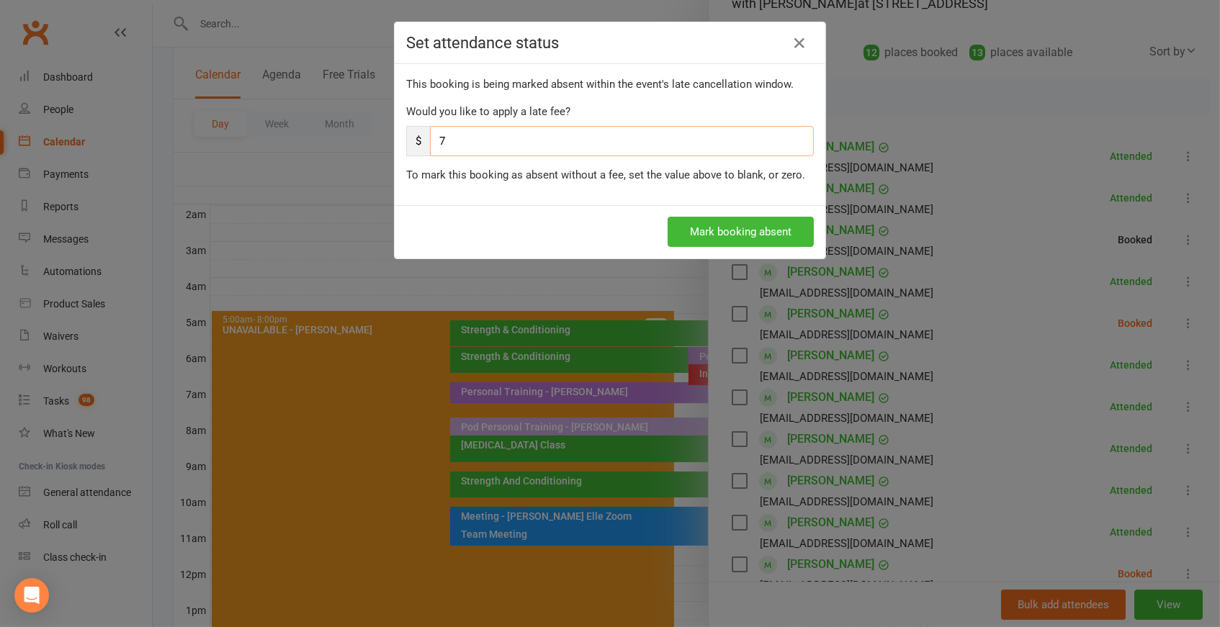
click at [451, 143] on input "7" at bounding box center [622, 141] width 384 height 30
click at [738, 231] on button "Mark booking absent" at bounding box center [740, 232] width 146 height 30
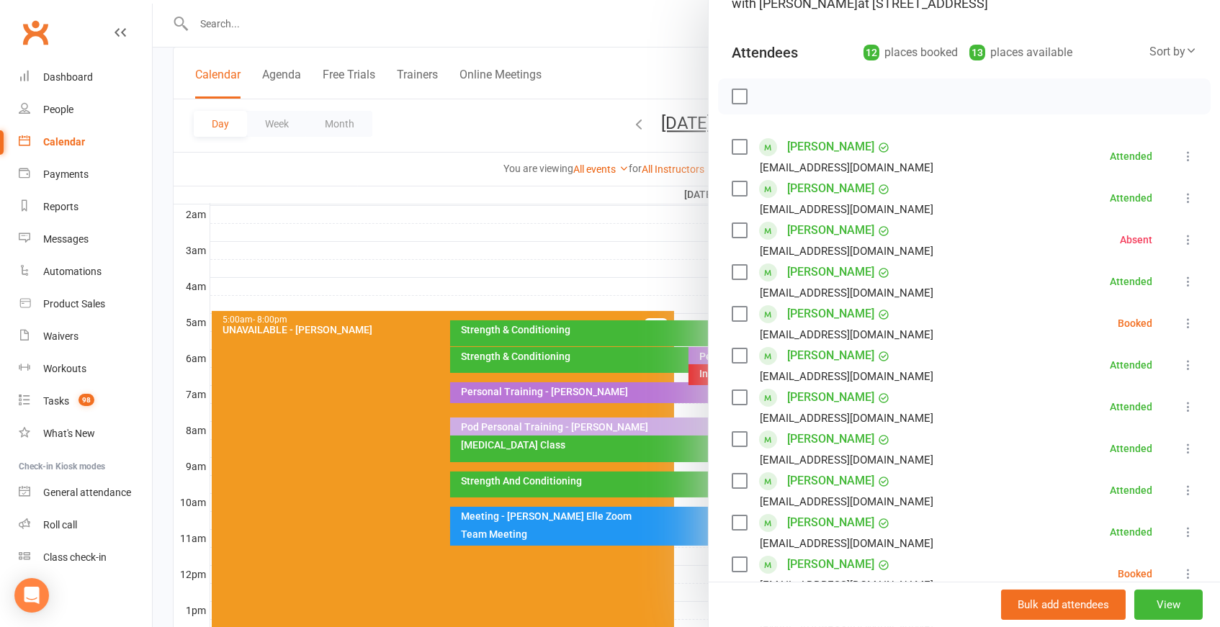
click at [1187, 319] on icon at bounding box center [1188, 323] width 14 height 14
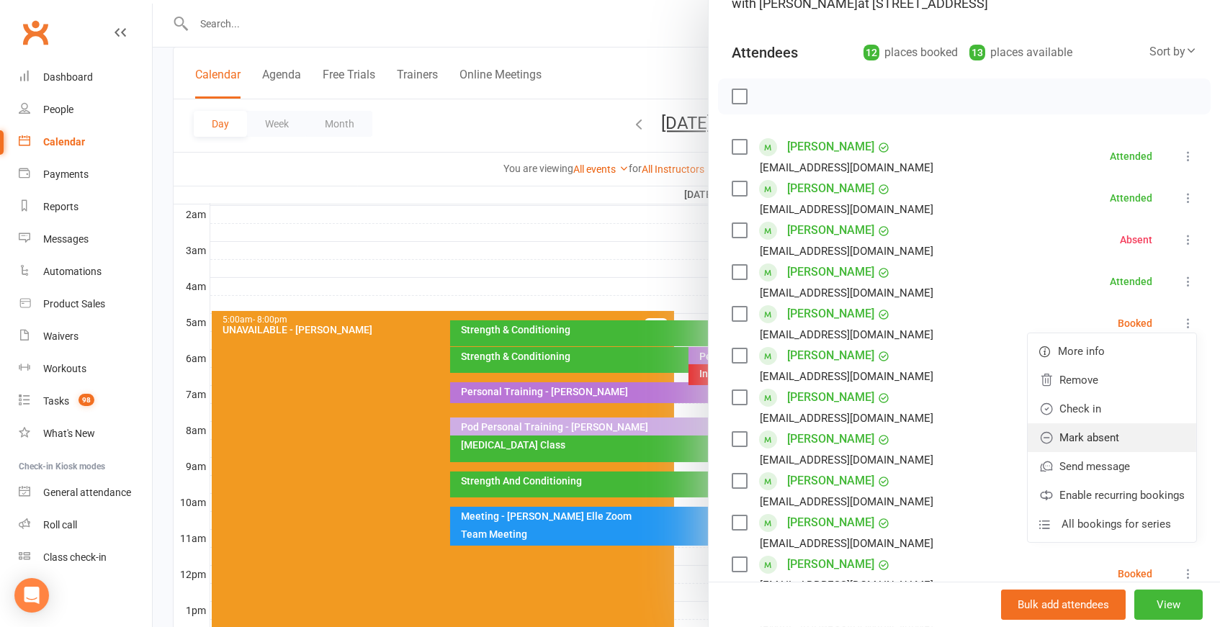
click at [1127, 426] on link "Mark absent" at bounding box center [1111, 437] width 168 height 29
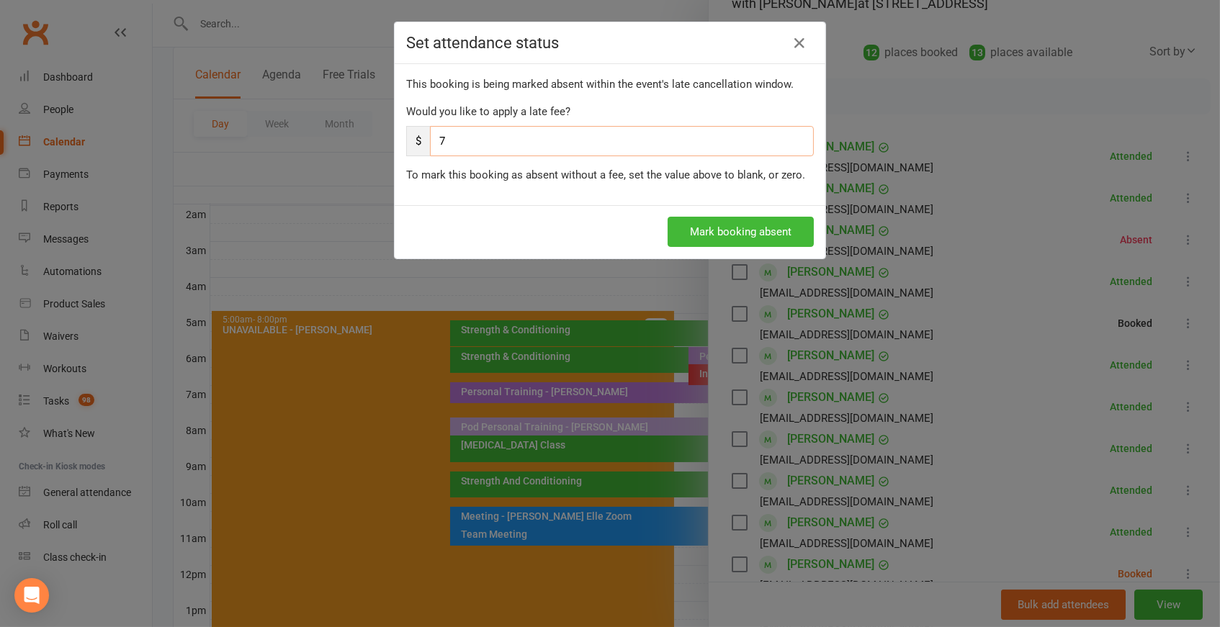
click at [508, 132] on input "7" at bounding box center [622, 141] width 384 height 30
click at [762, 227] on button "Mark booking absent" at bounding box center [740, 232] width 146 height 30
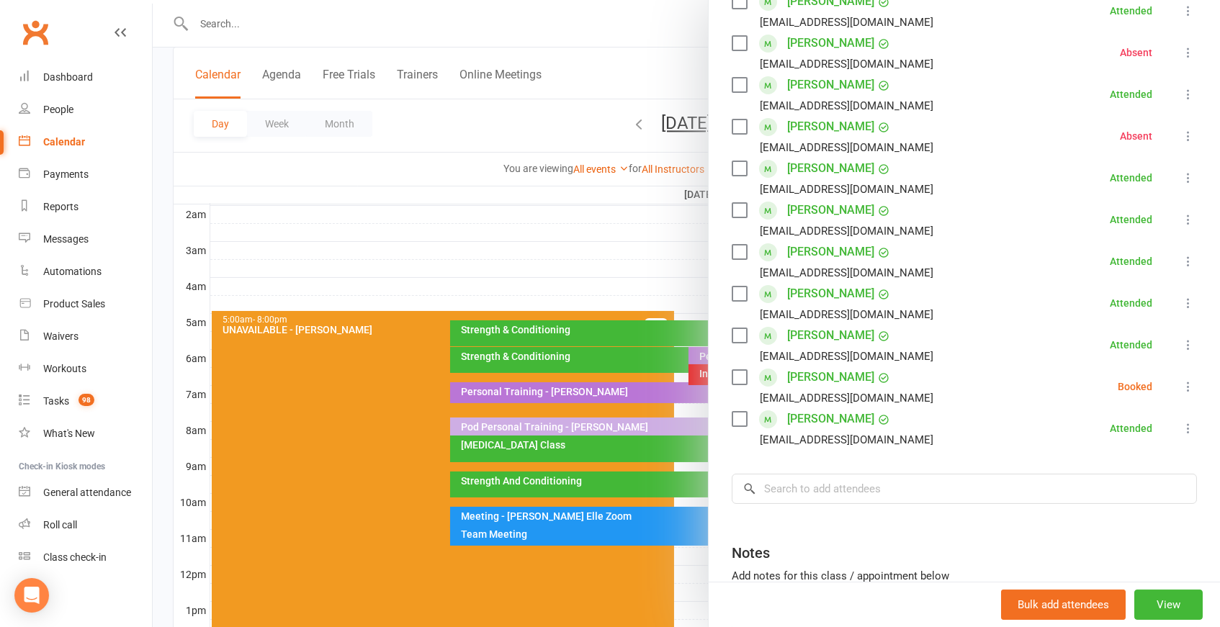
scroll to position [343, 0]
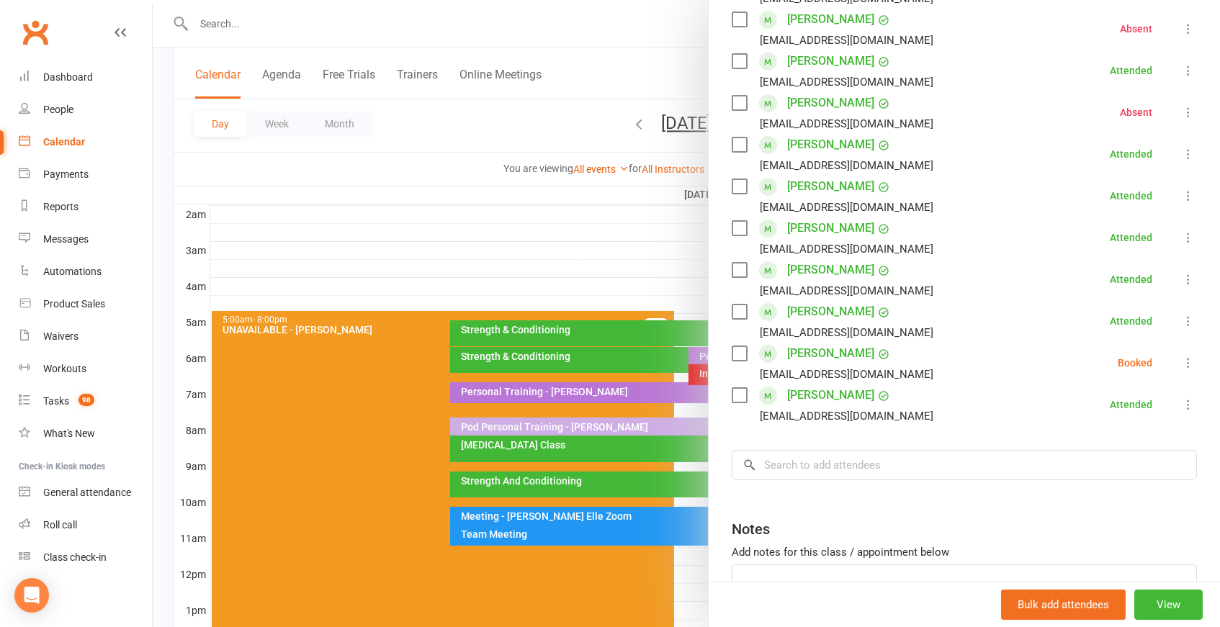
click at [1186, 357] on icon at bounding box center [1188, 363] width 14 height 14
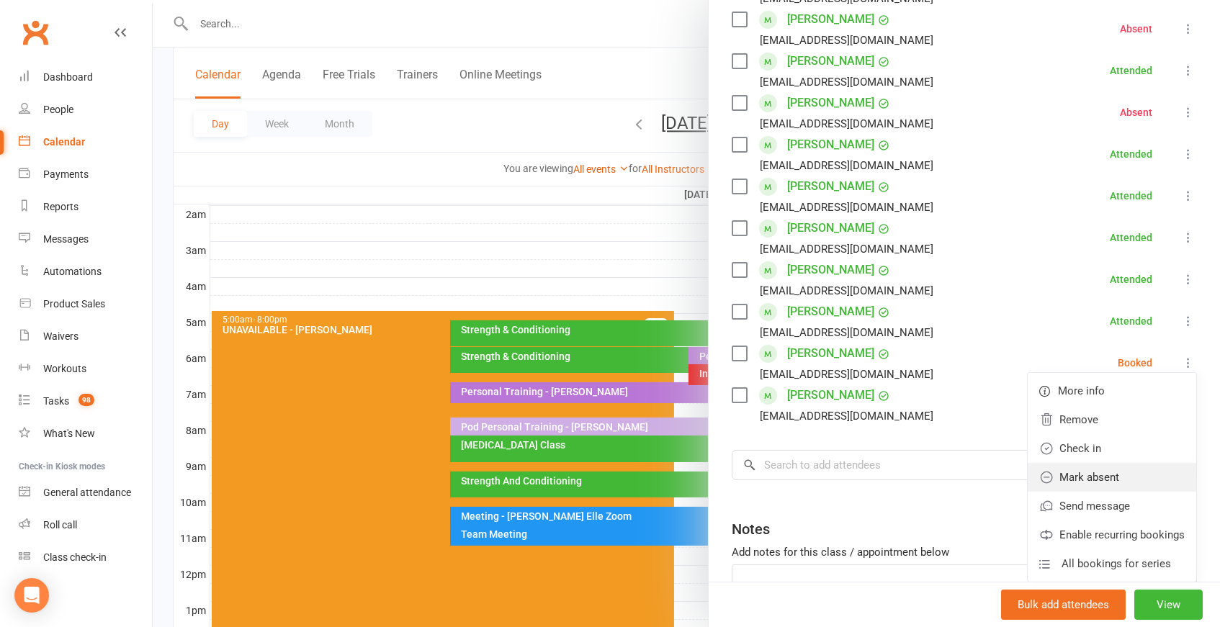
click at [1105, 466] on link "Mark absent" at bounding box center [1111, 477] width 168 height 29
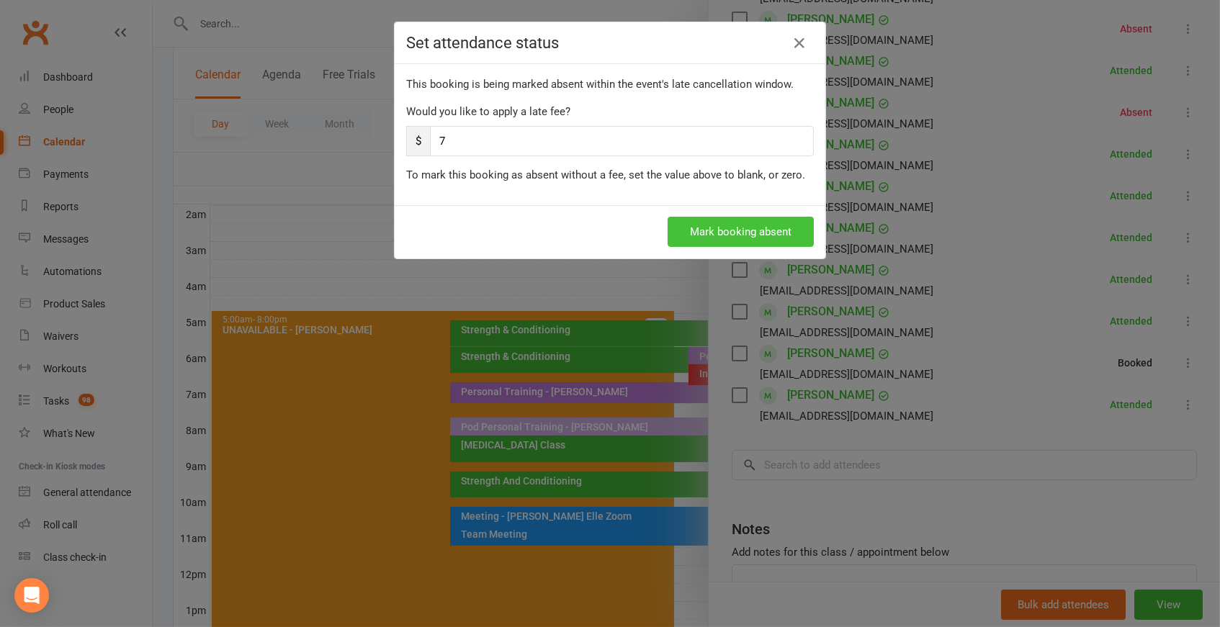
click at [779, 224] on button "Mark booking absent" at bounding box center [740, 232] width 146 height 30
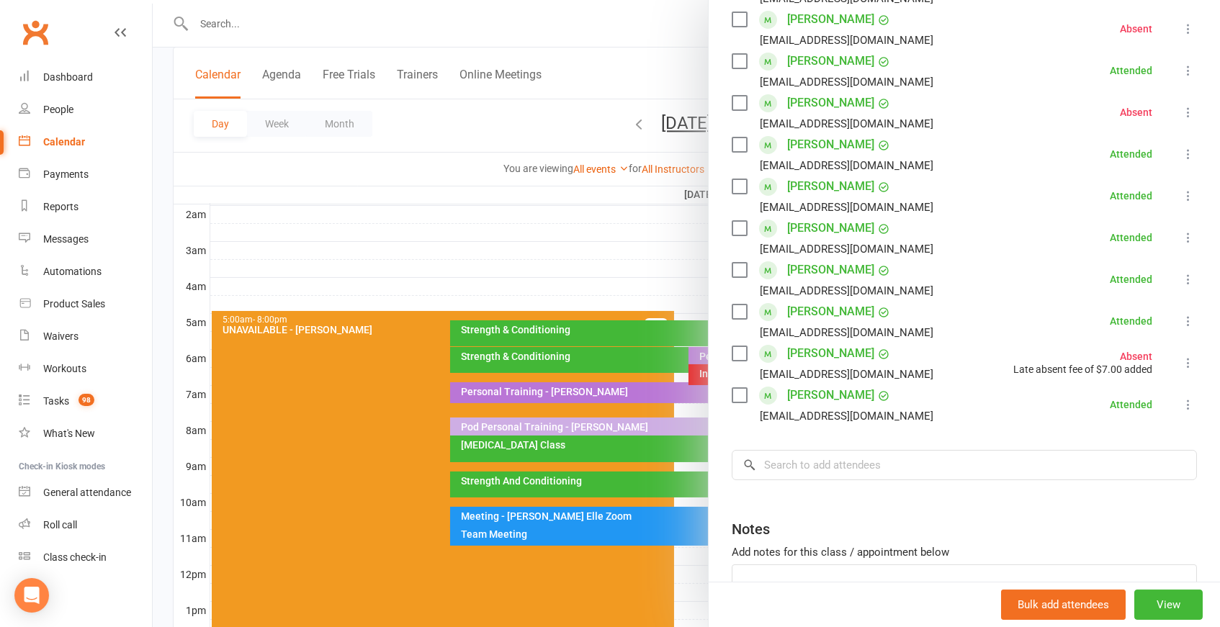
click at [572, 207] on div at bounding box center [686, 313] width 1067 height 627
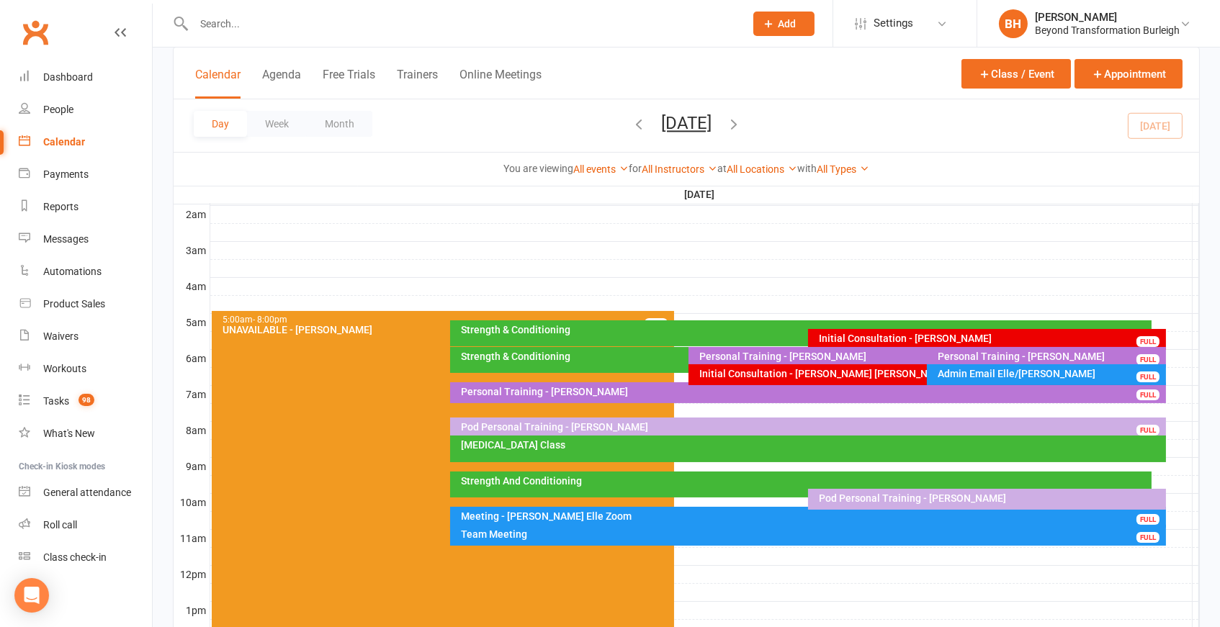
click at [611, 356] on div "Strength & Conditioning" at bounding box center [685, 356] width 450 height 10
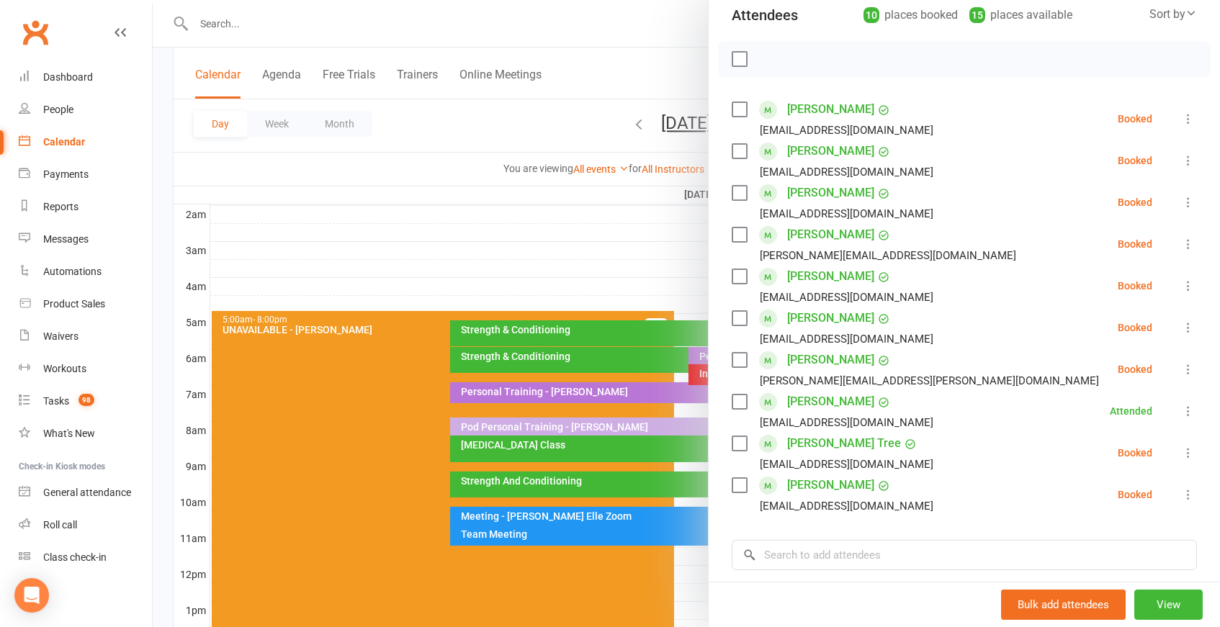
scroll to position [171, 0]
click at [415, 241] on div at bounding box center [686, 313] width 1067 height 627
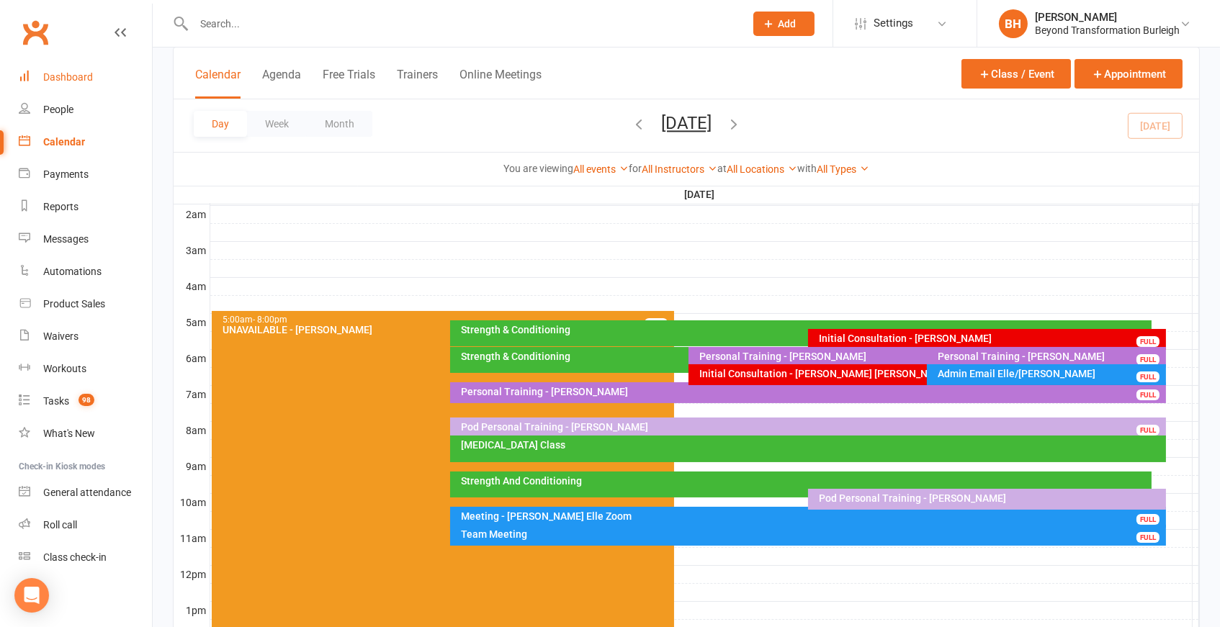
click at [90, 76] on div "Dashboard" at bounding box center [68, 77] width 50 height 12
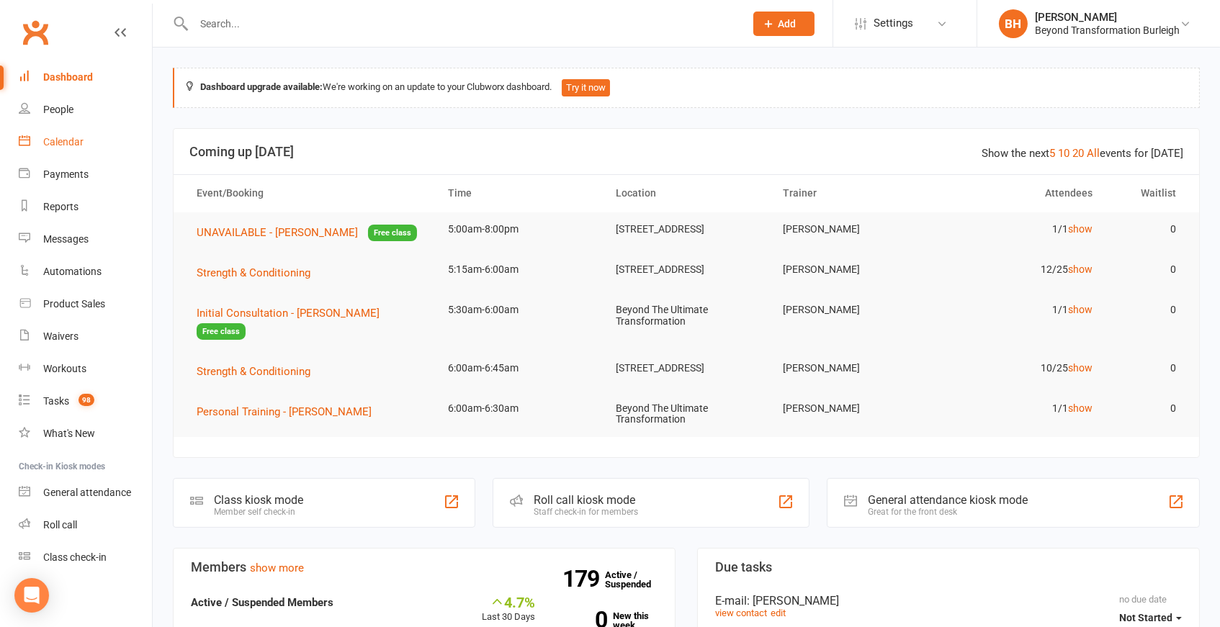
click at [66, 138] on div "Calendar" at bounding box center [63, 142] width 40 height 12
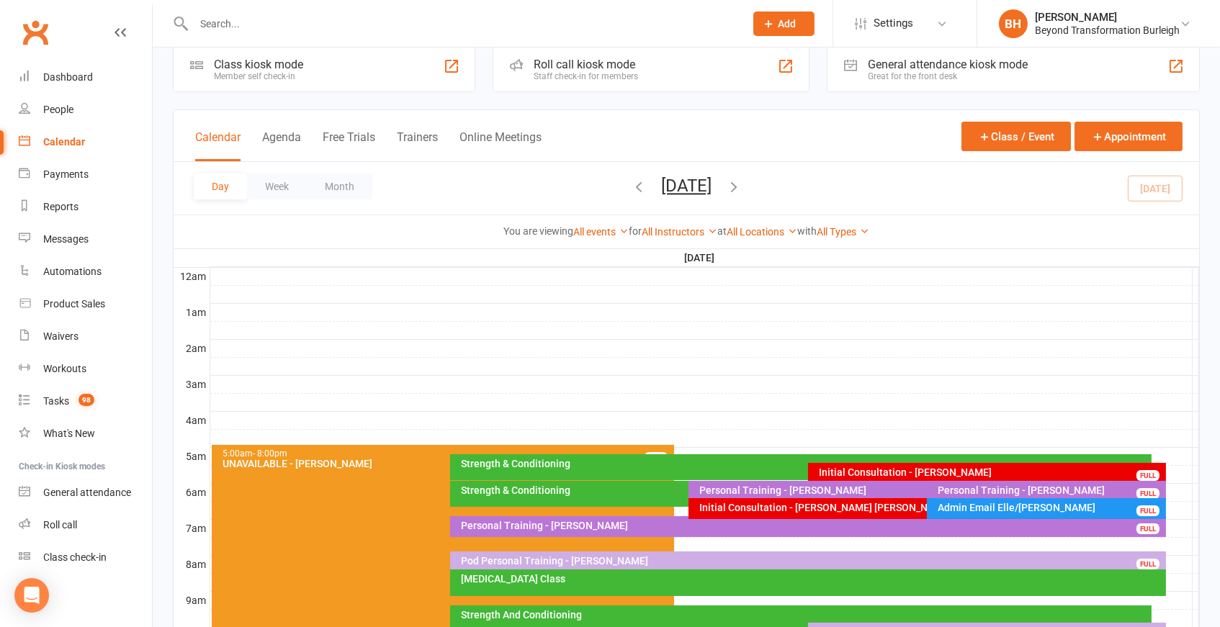
scroll to position [32, 0]
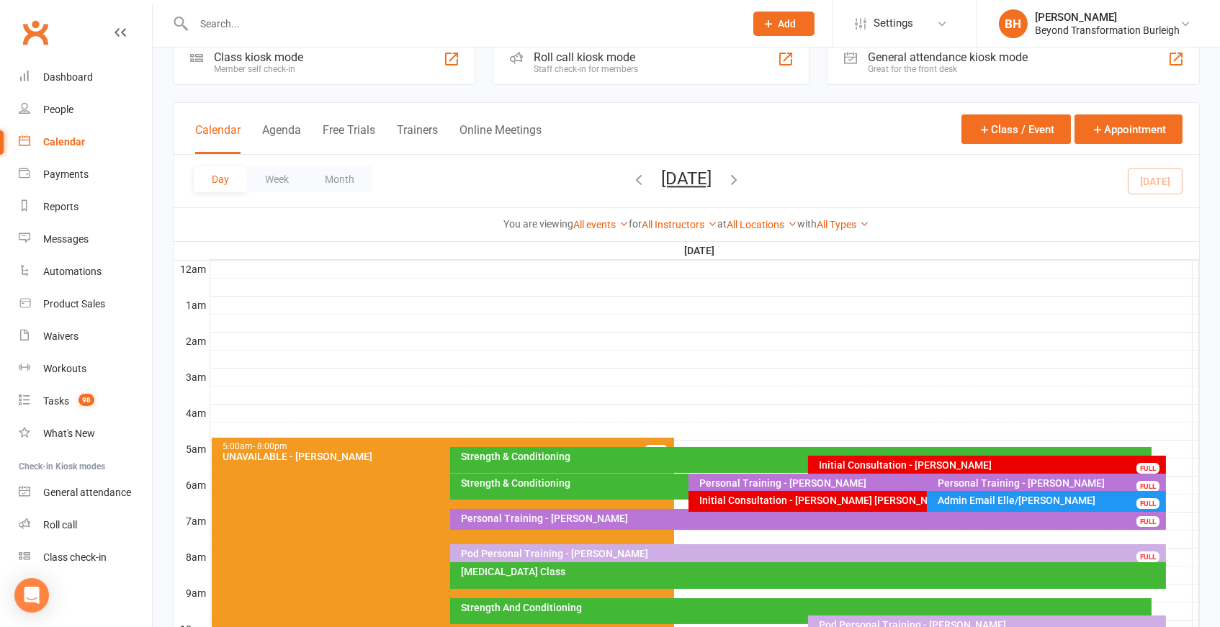
click at [701, 464] on div "Strength & Conditioning" at bounding box center [800, 460] width 701 height 26
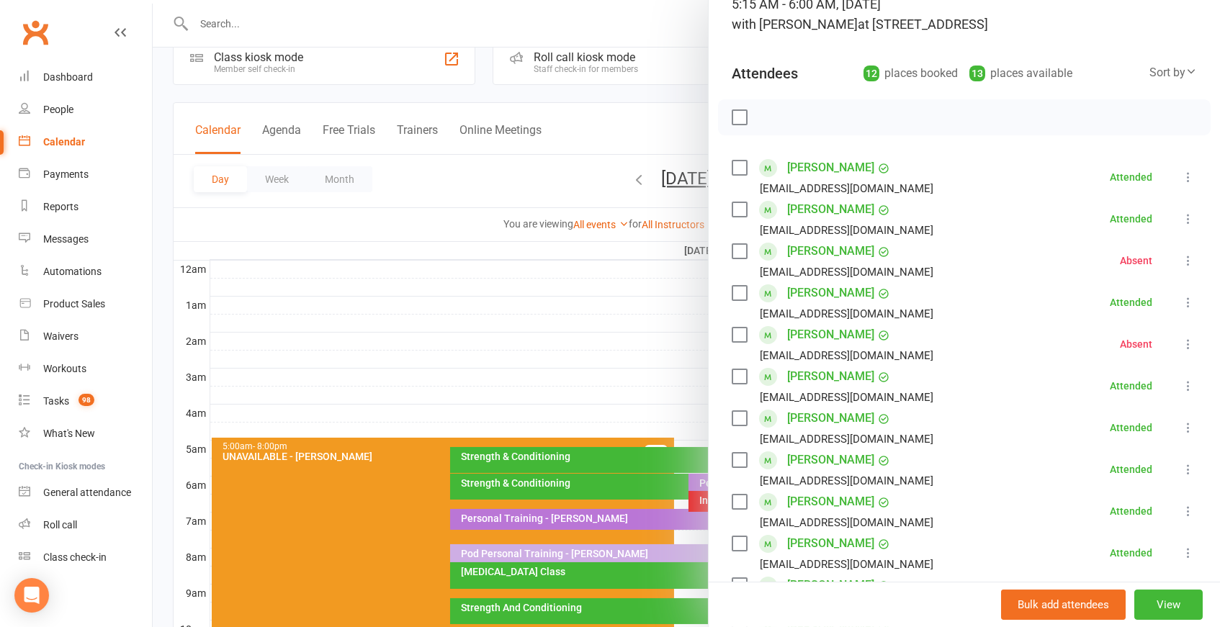
scroll to position [119, 0]
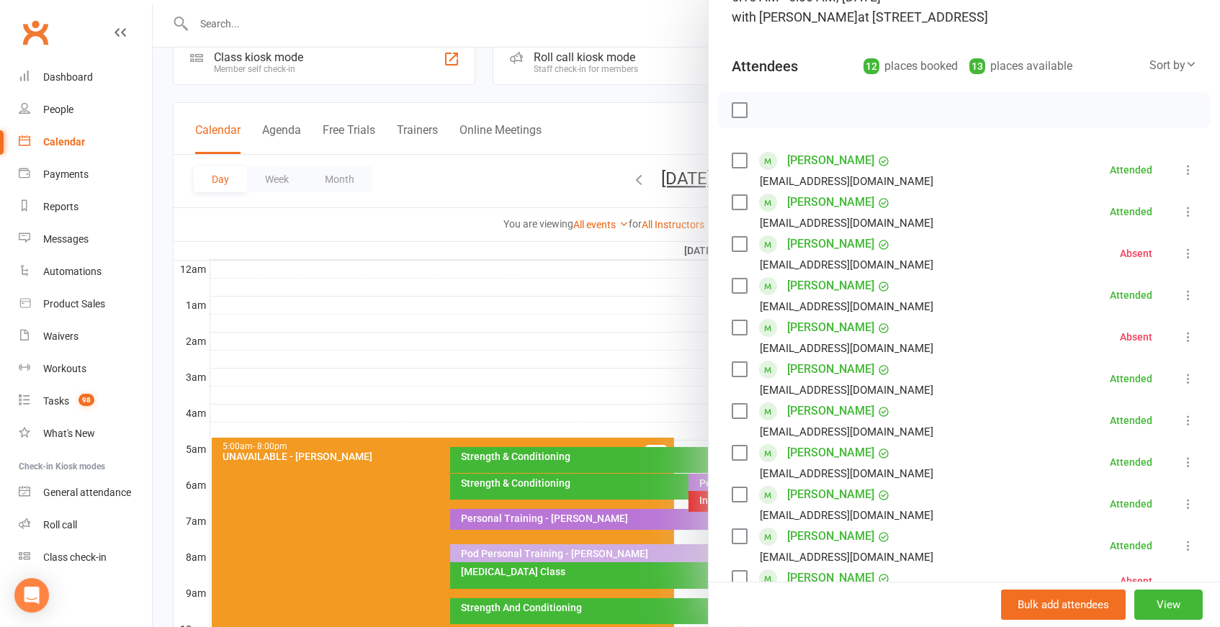
click at [508, 464] on div at bounding box center [686, 313] width 1067 height 627
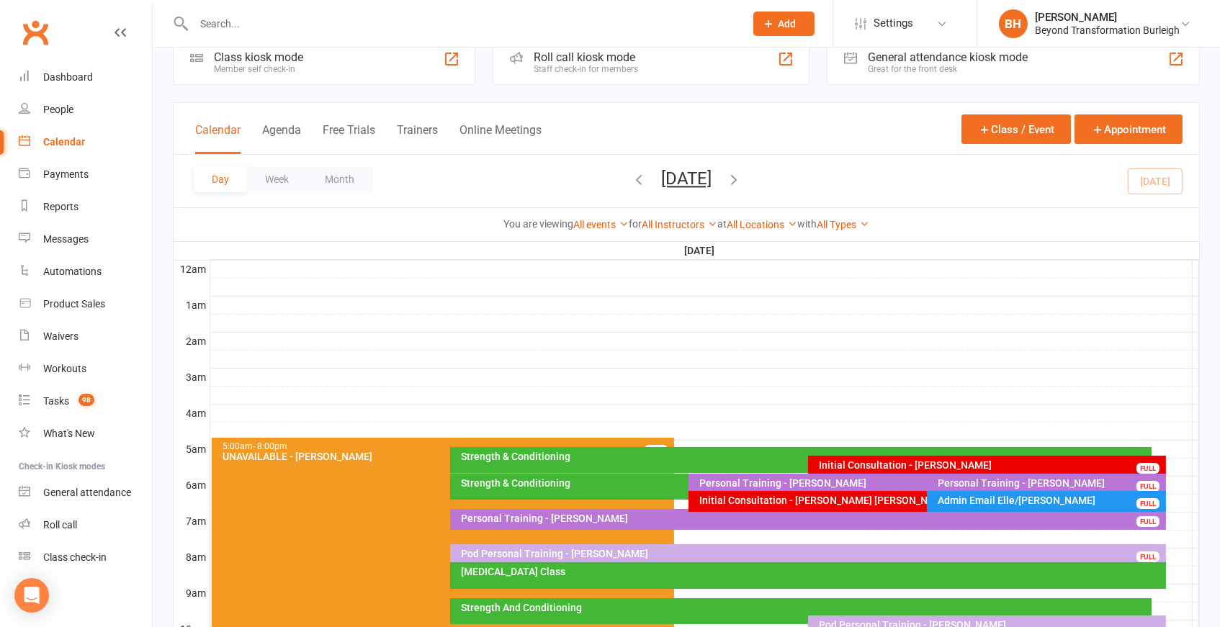
click at [568, 490] on div "Strength & Conditioning" at bounding box center [681, 487] width 463 height 26
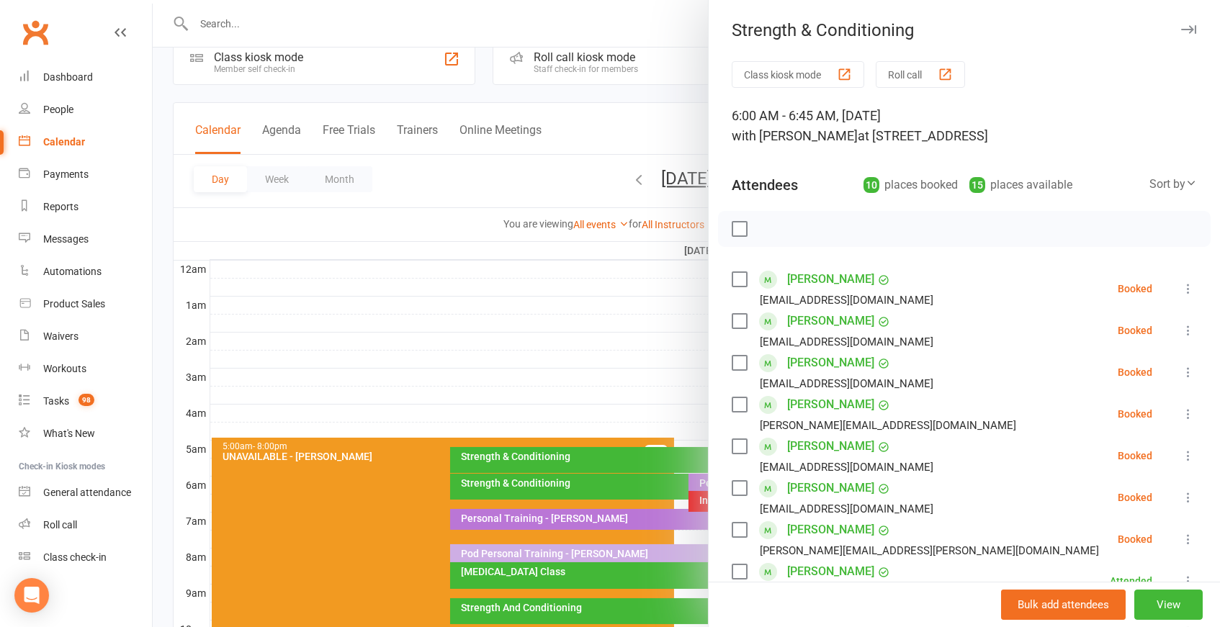
click at [618, 390] on div at bounding box center [686, 313] width 1067 height 627
